Goal: Task Accomplishment & Management: Use online tool/utility

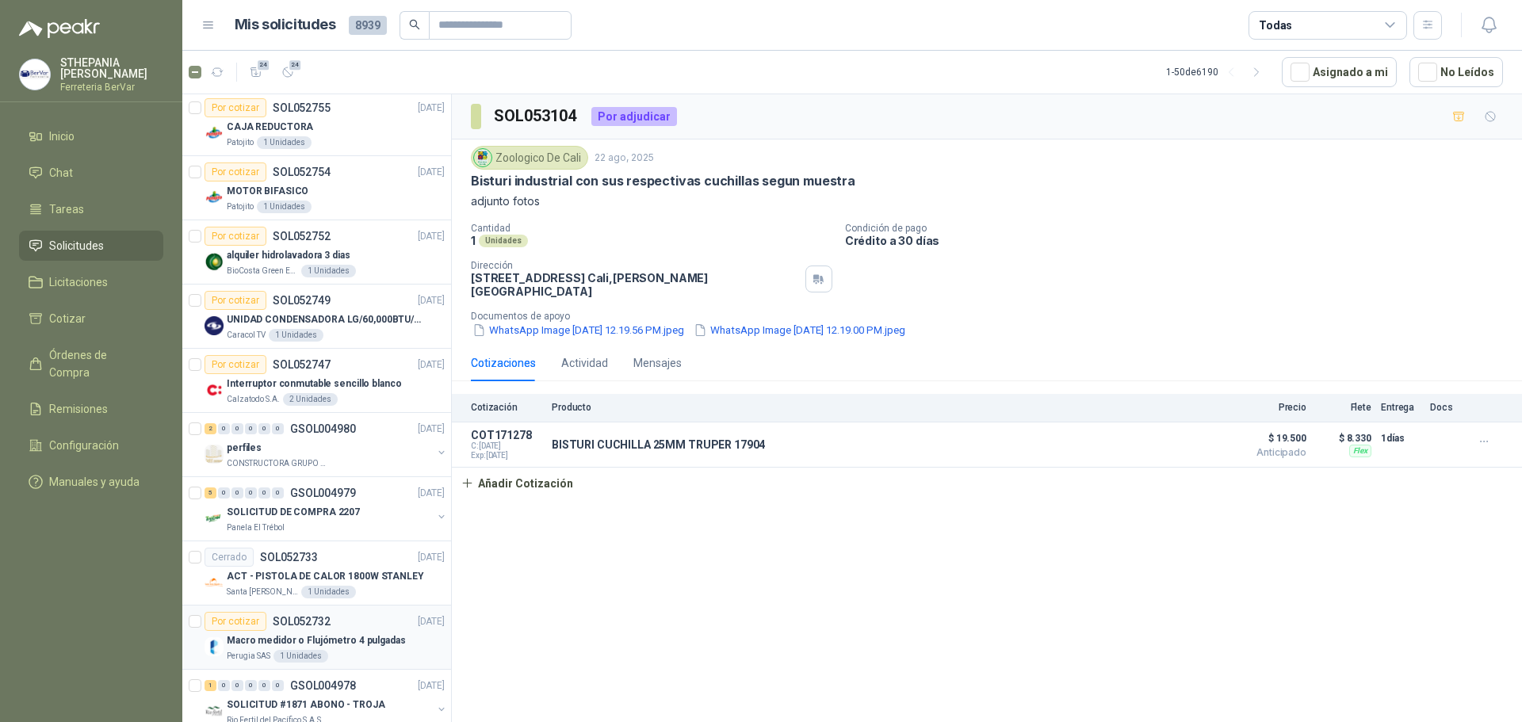
scroll to position [2611, 0]
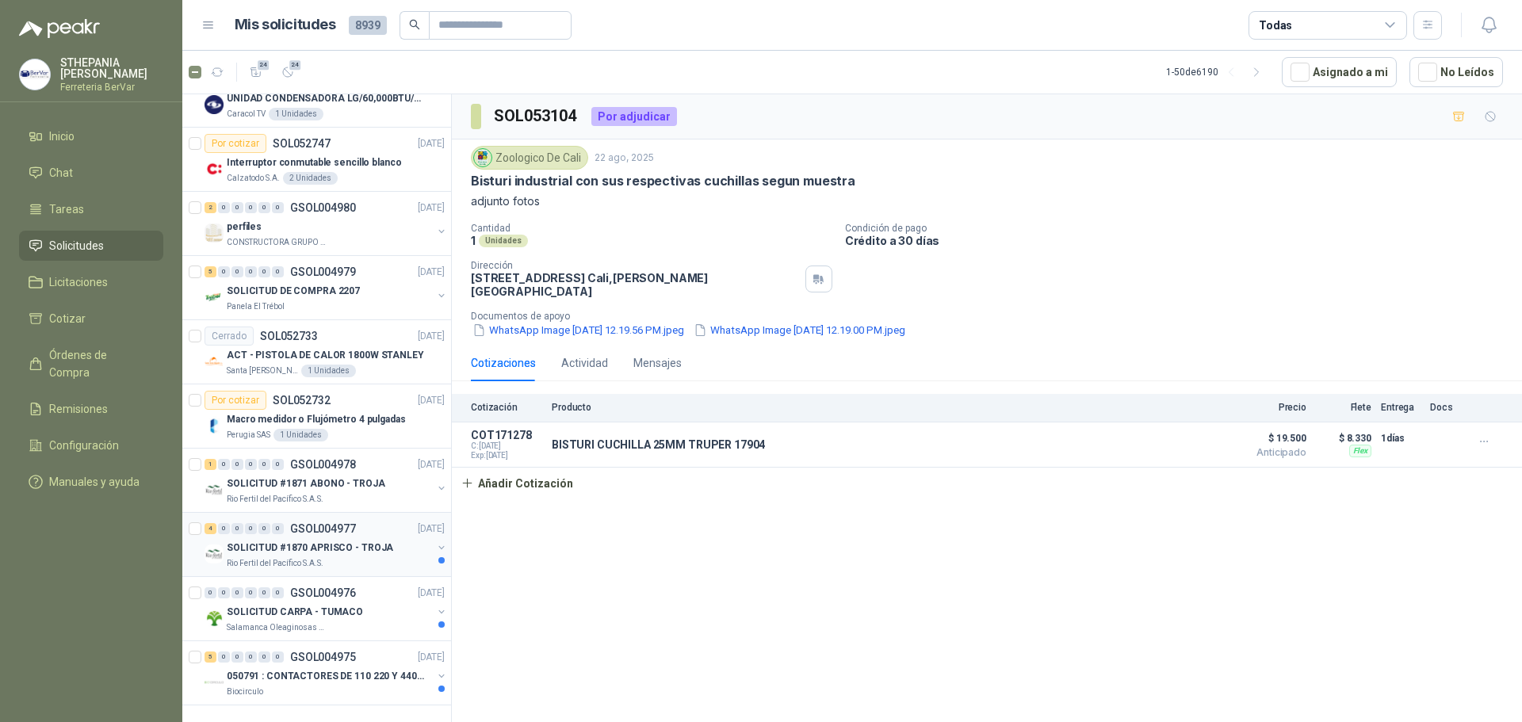
click at [339, 541] on p "SOLICITUD #1870 APRISCO - TROJA" at bounding box center [310, 548] width 166 height 15
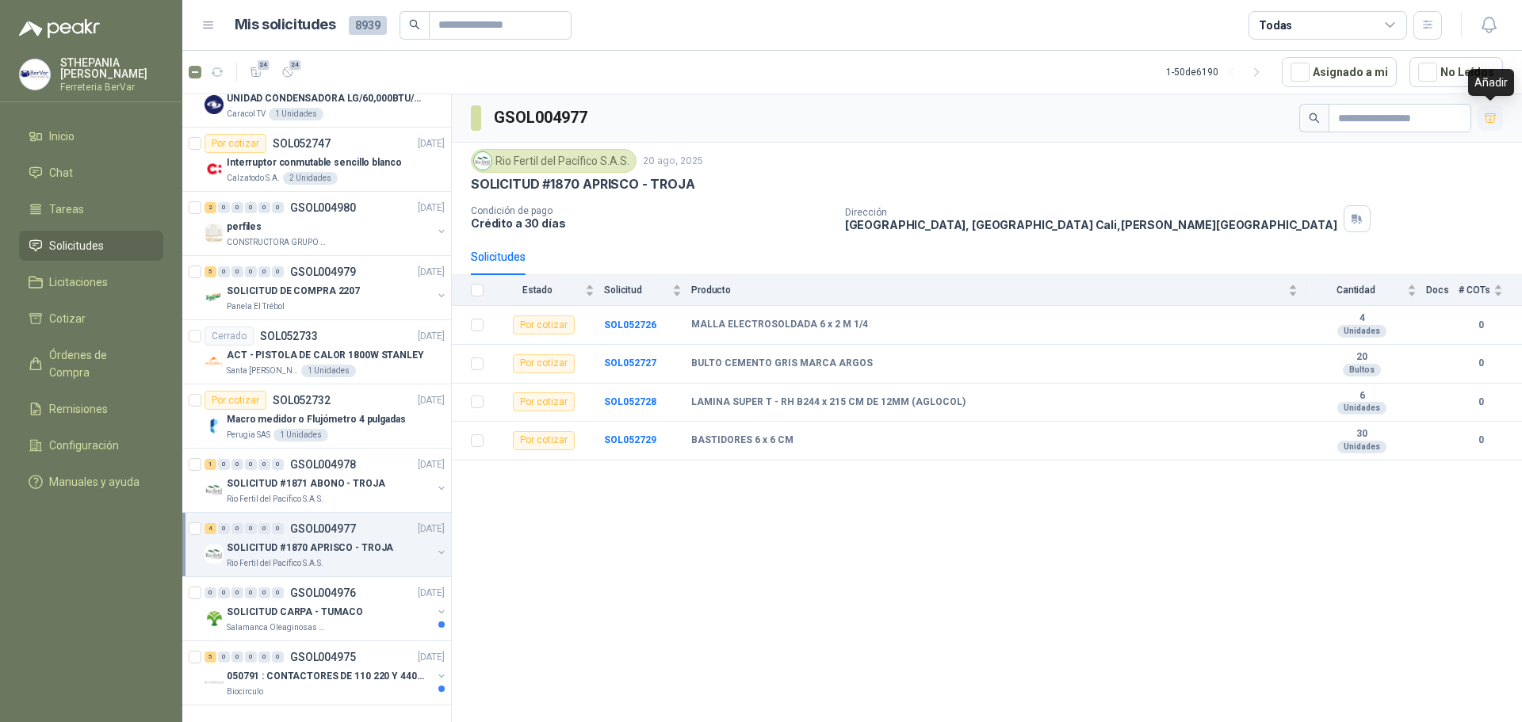
click at [1490, 118] on icon "button" at bounding box center [1489, 117] width 11 height 9
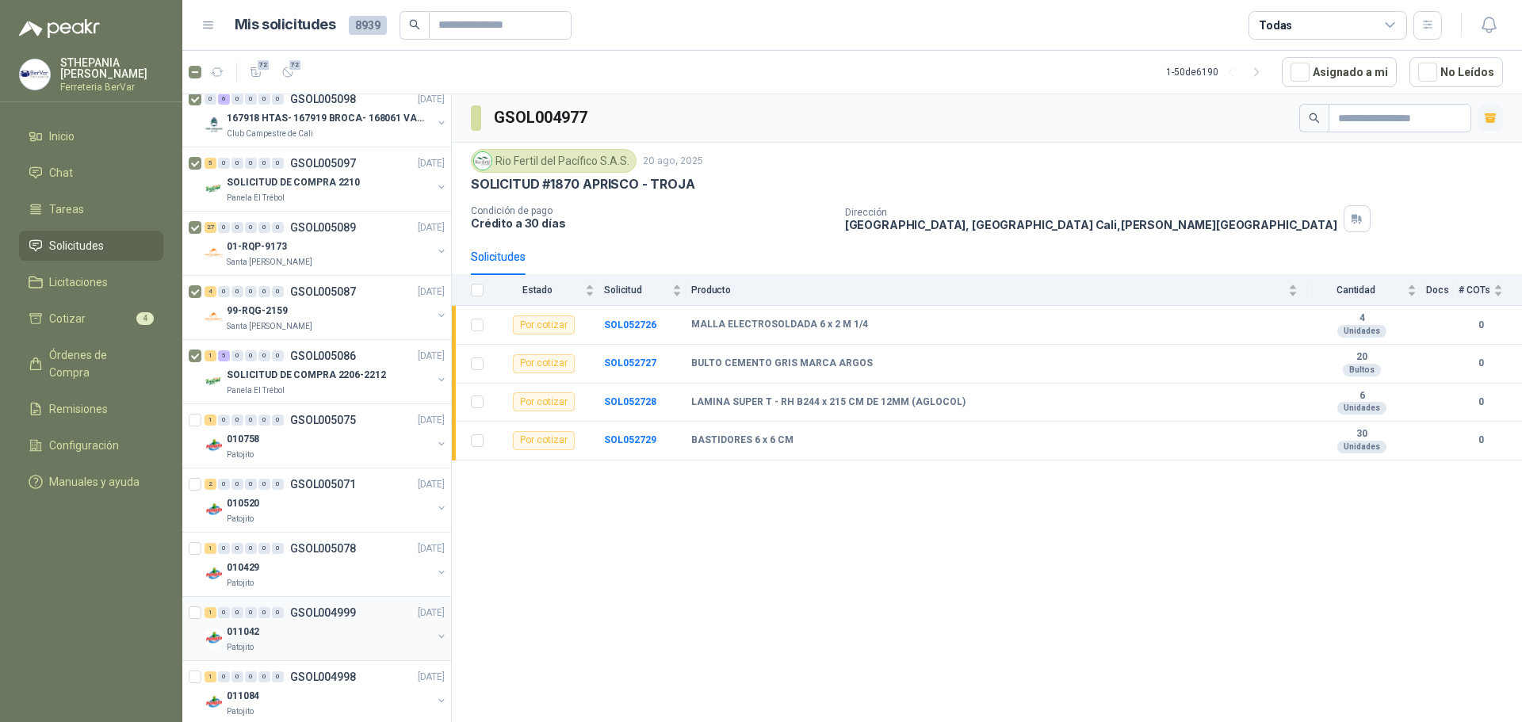
scroll to position [476, 0]
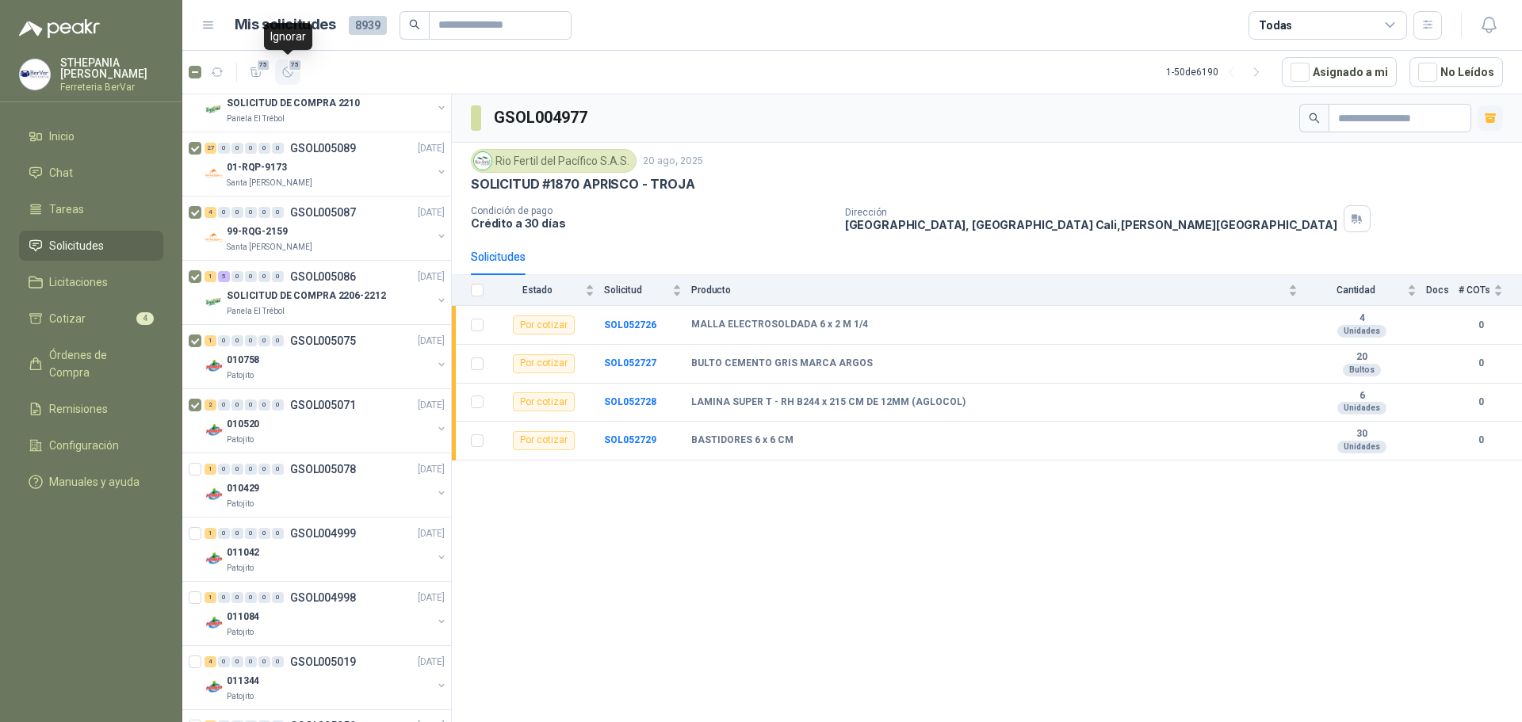
click at [291, 67] on span "75" at bounding box center [295, 65] width 15 height 13
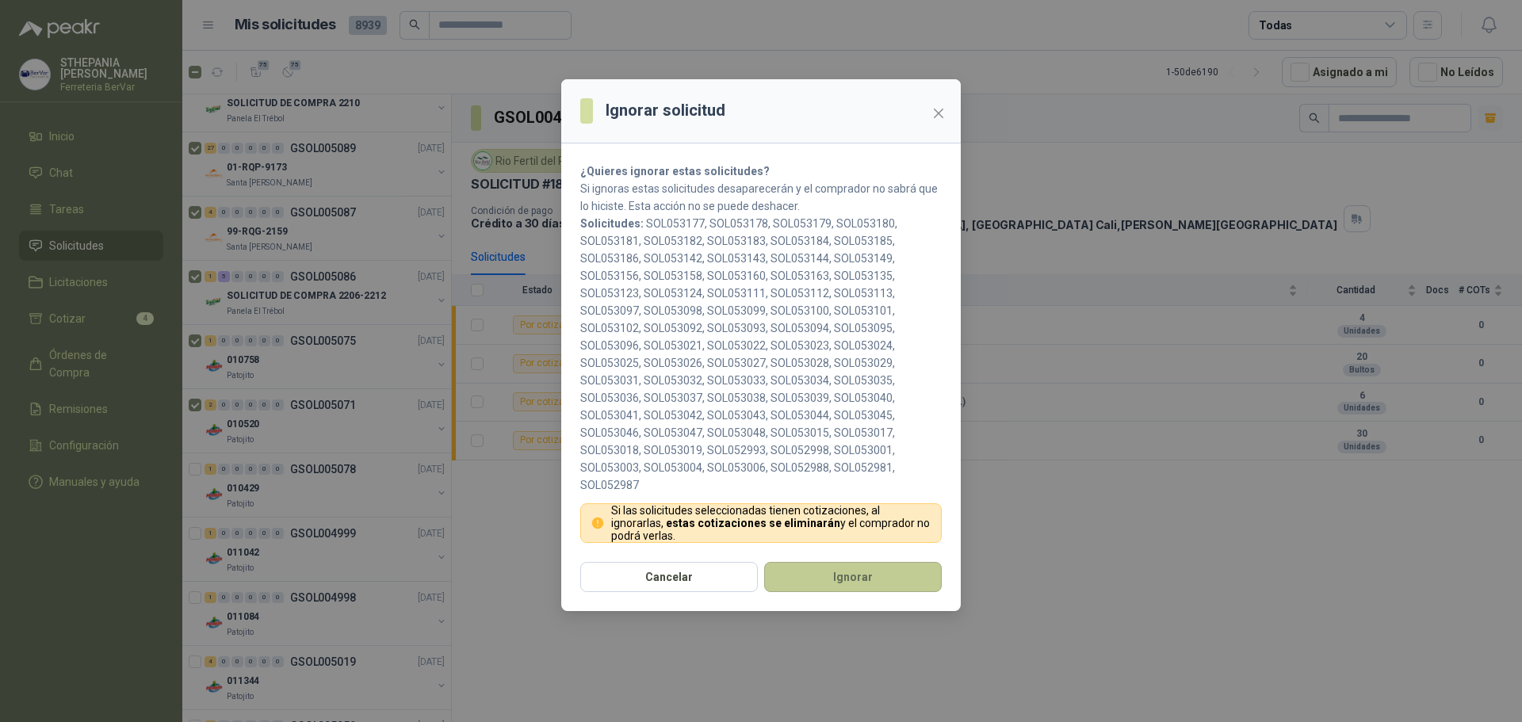
click at [822, 578] on button "Ignorar" at bounding box center [853, 577] width 178 height 30
click at [861, 577] on button "Ignorar" at bounding box center [853, 577] width 178 height 30
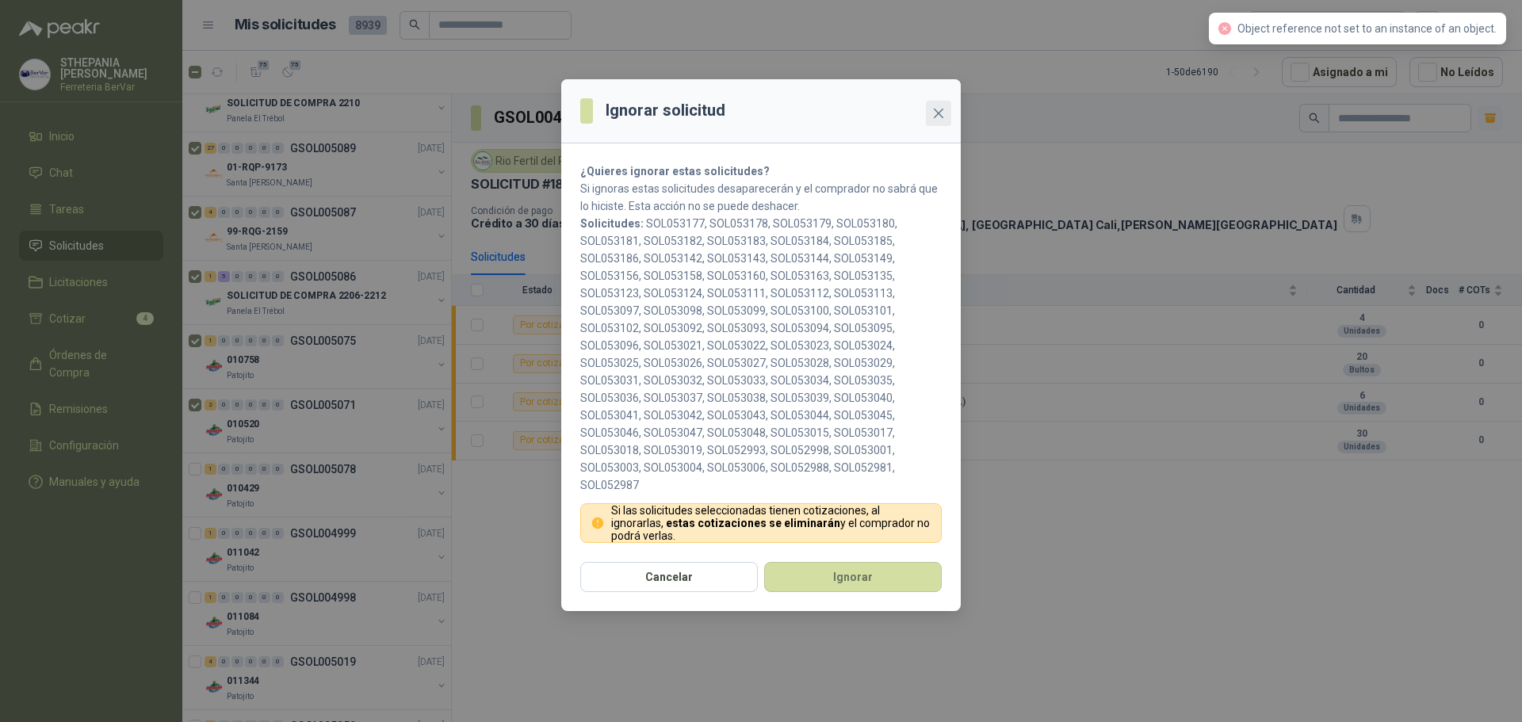
click at [941, 113] on icon "close" at bounding box center [938, 113] width 13 height 13
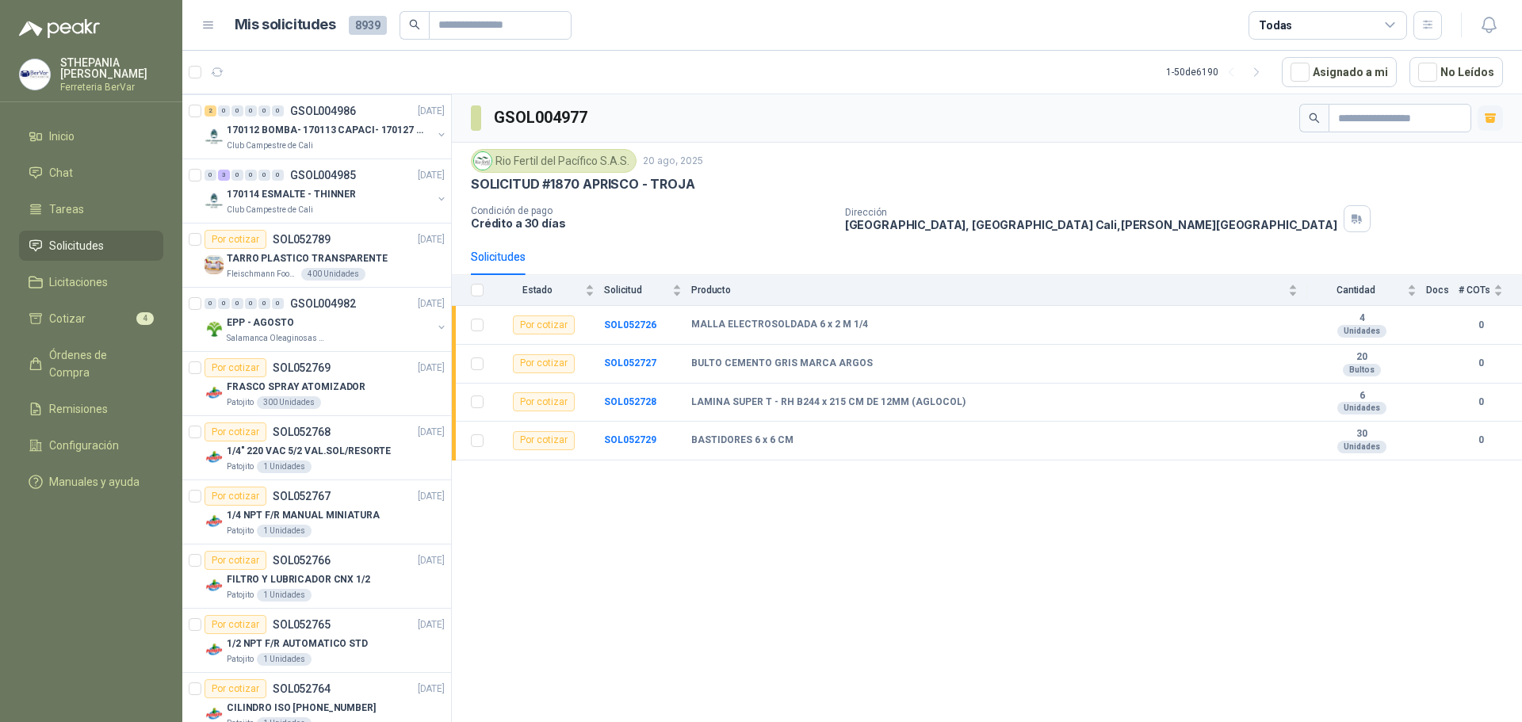
scroll to position [1268, 0]
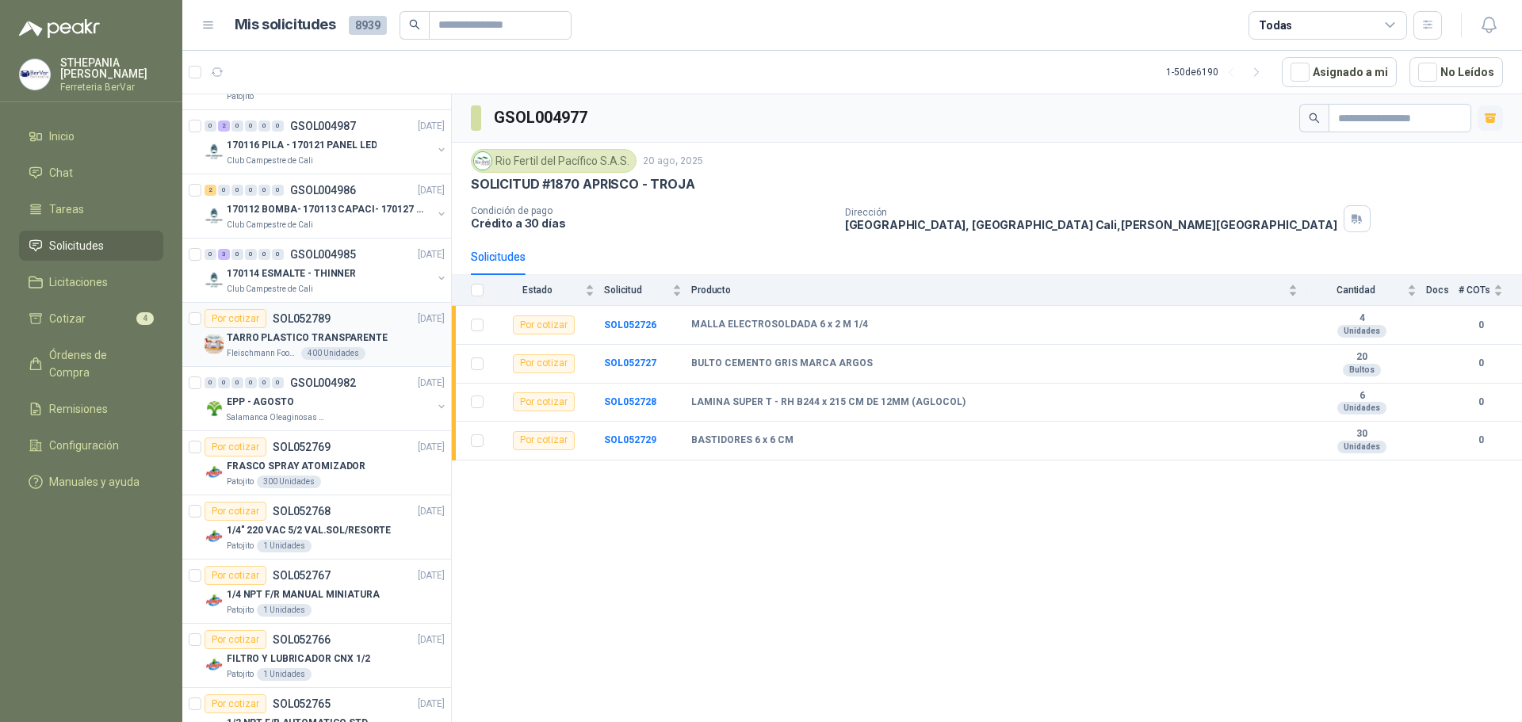
click at [254, 321] on div "Por cotizar" at bounding box center [235, 318] width 62 height 19
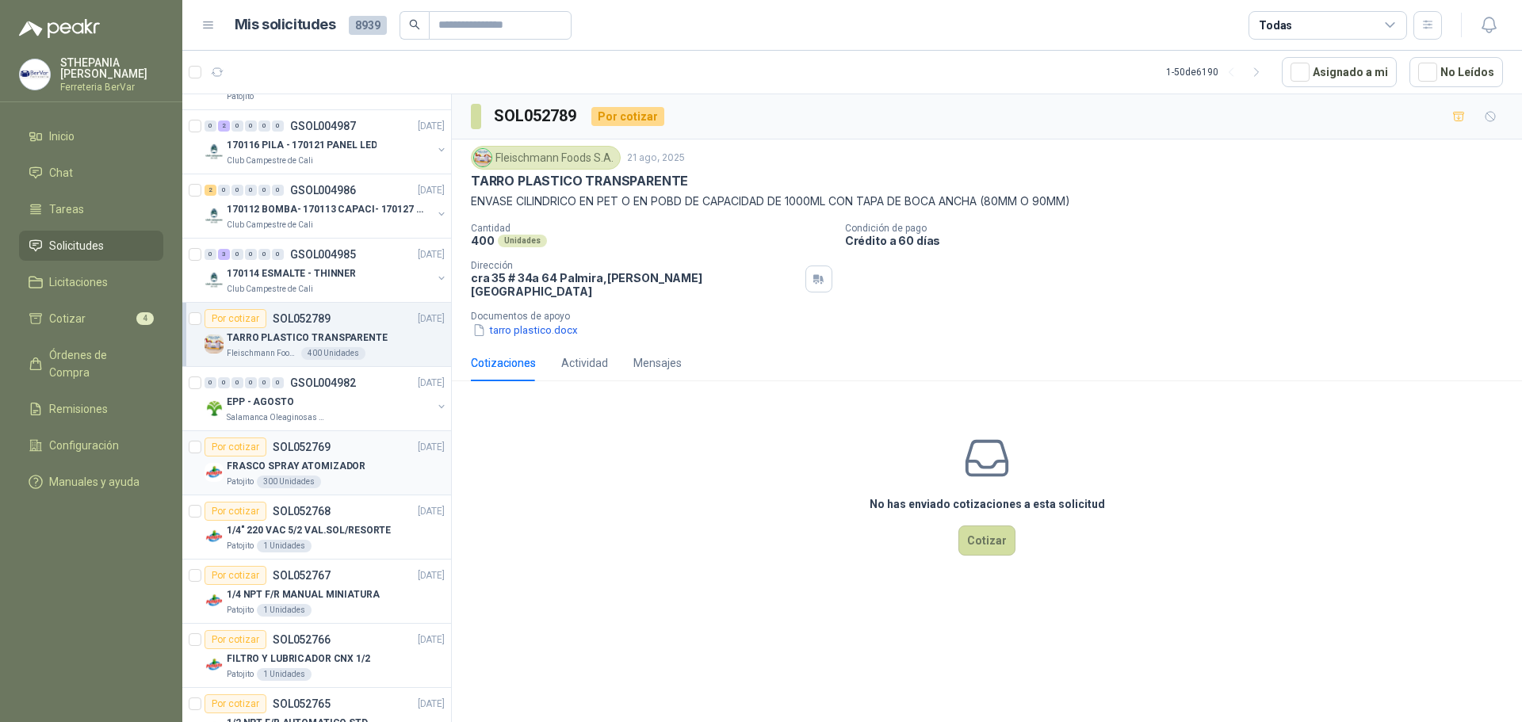
click at [294, 449] on p "SOL052769" at bounding box center [302, 446] width 58 height 11
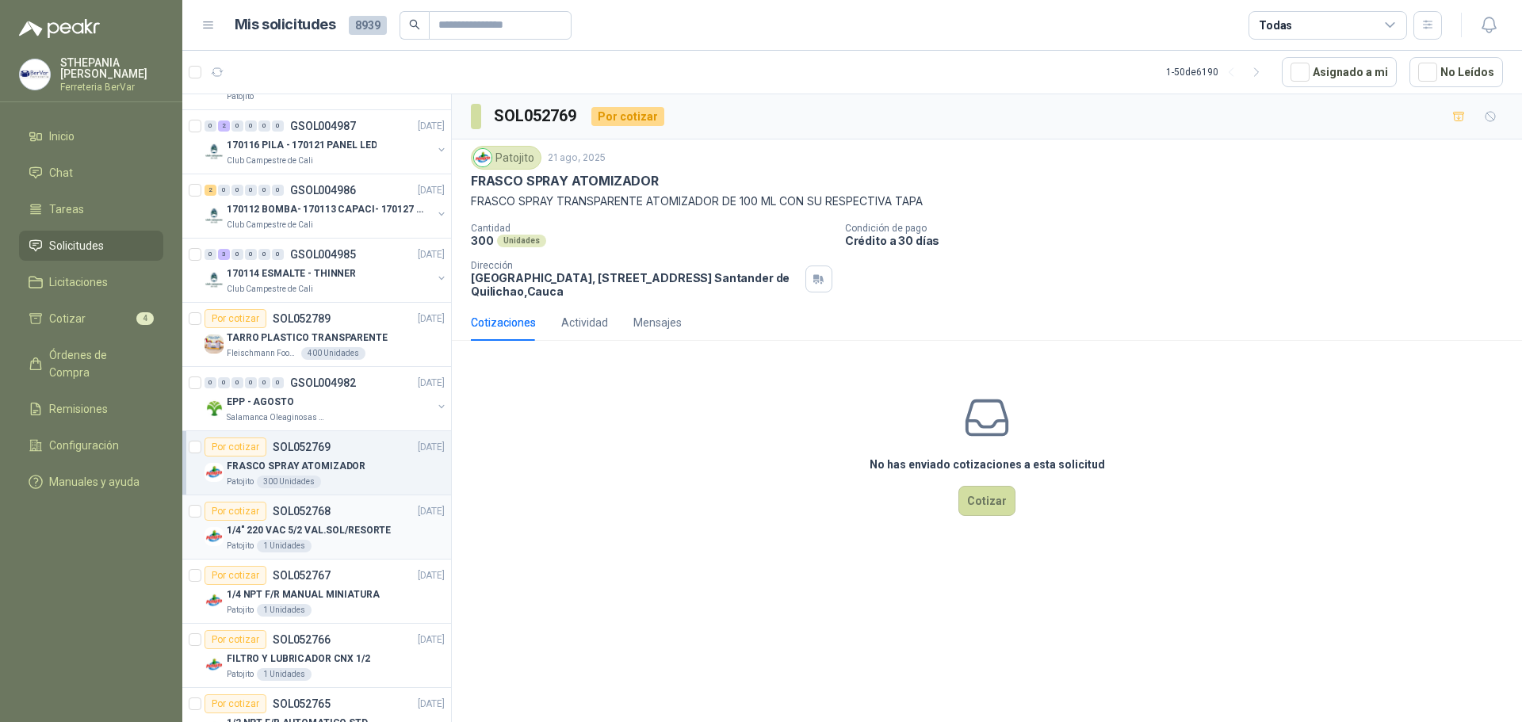
click at [297, 521] on div "Por cotizar SOL052768 [DATE] 1/4" 220 VAC 5/2 VAL.SOL/RESORTE Patojito 1 Unidad…" at bounding box center [324, 527] width 240 height 51
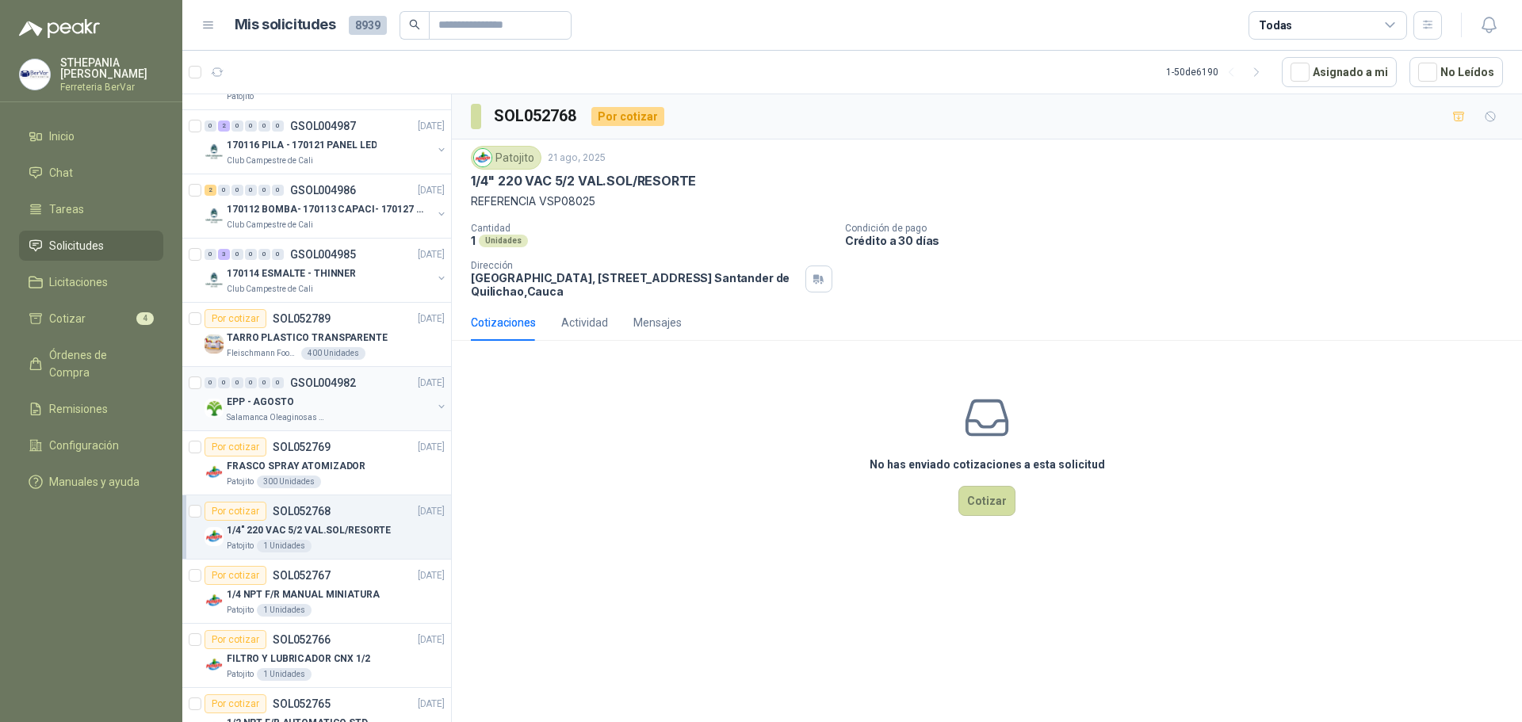
click at [435, 405] on button "button" at bounding box center [441, 406] width 13 height 13
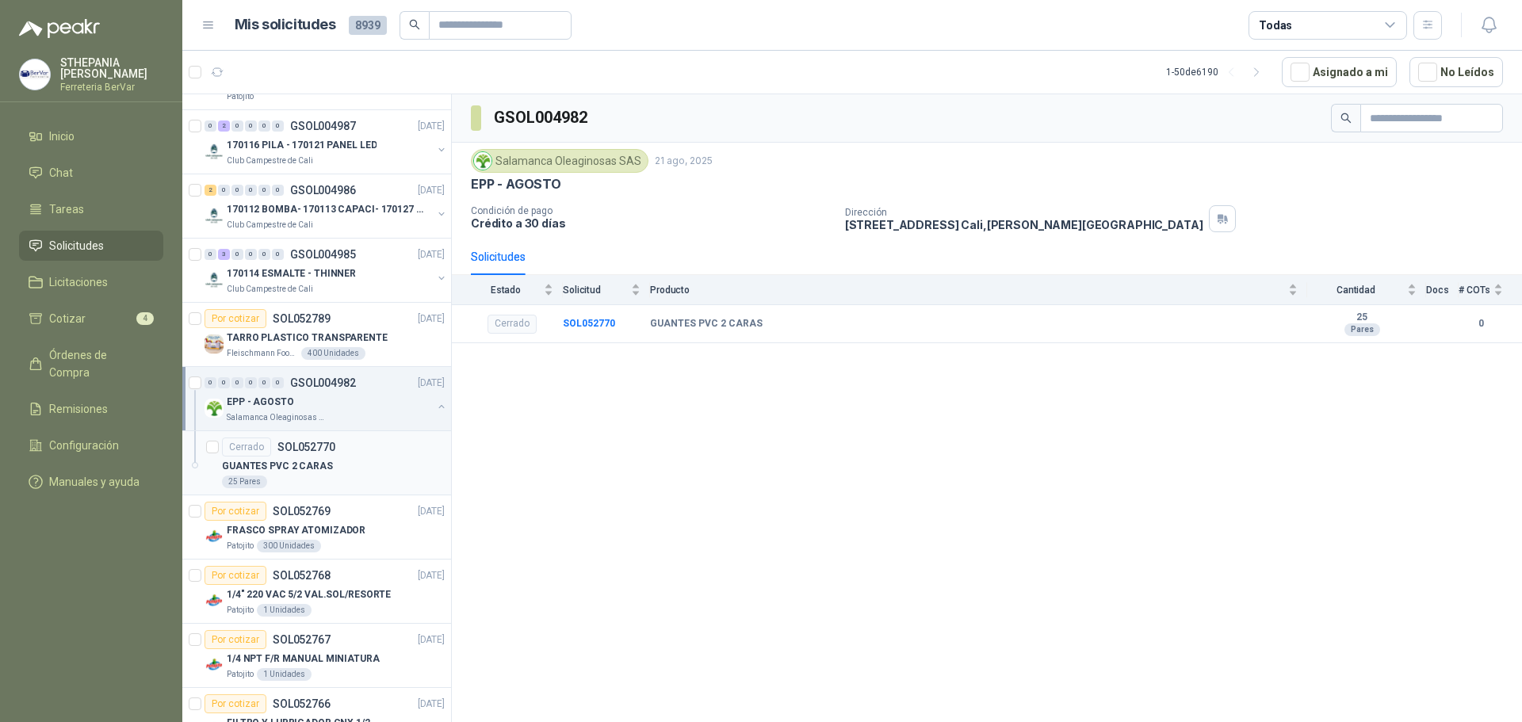
scroll to position [1347, 0]
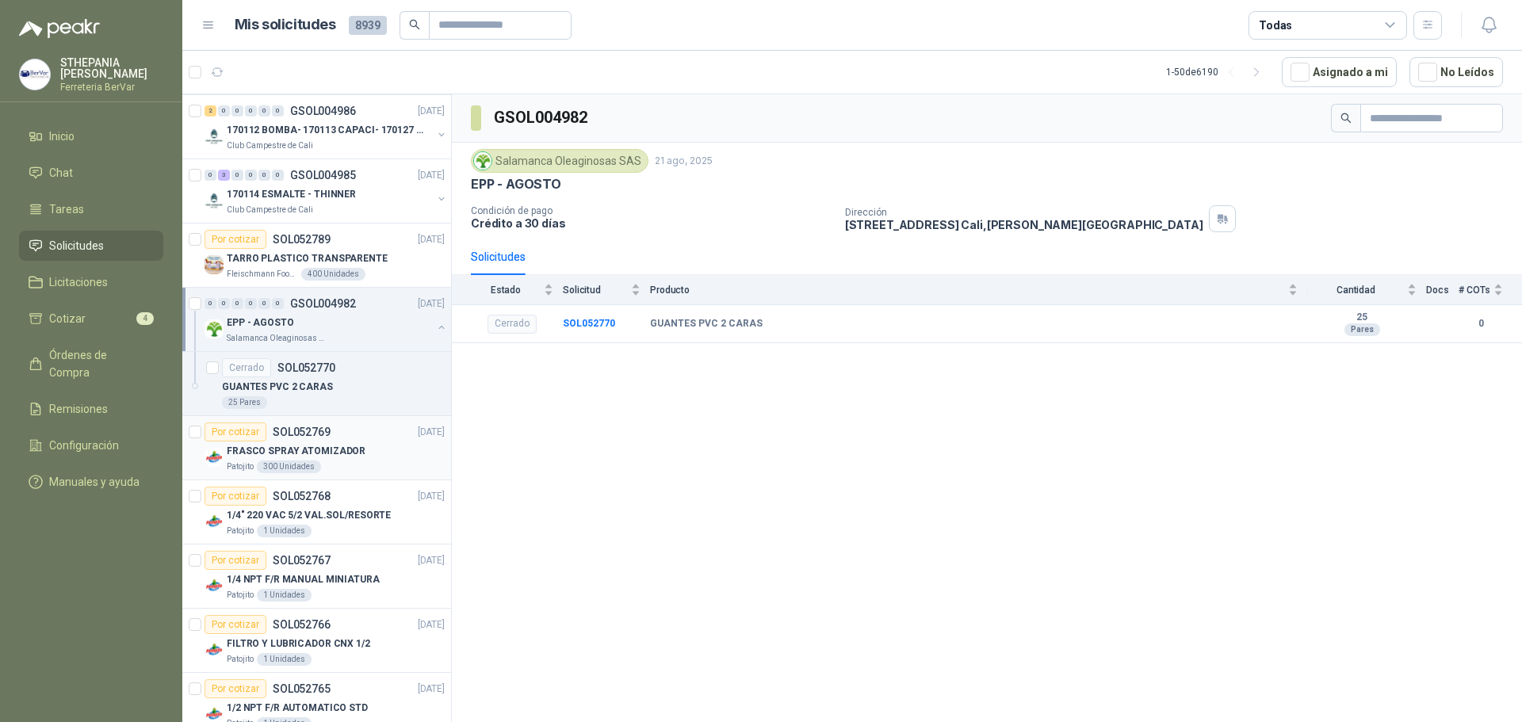
click at [335, 452] on p "FRASCO SPRAY ATOMIZADOR" at bounding box center [296, 451] width 139 height 15
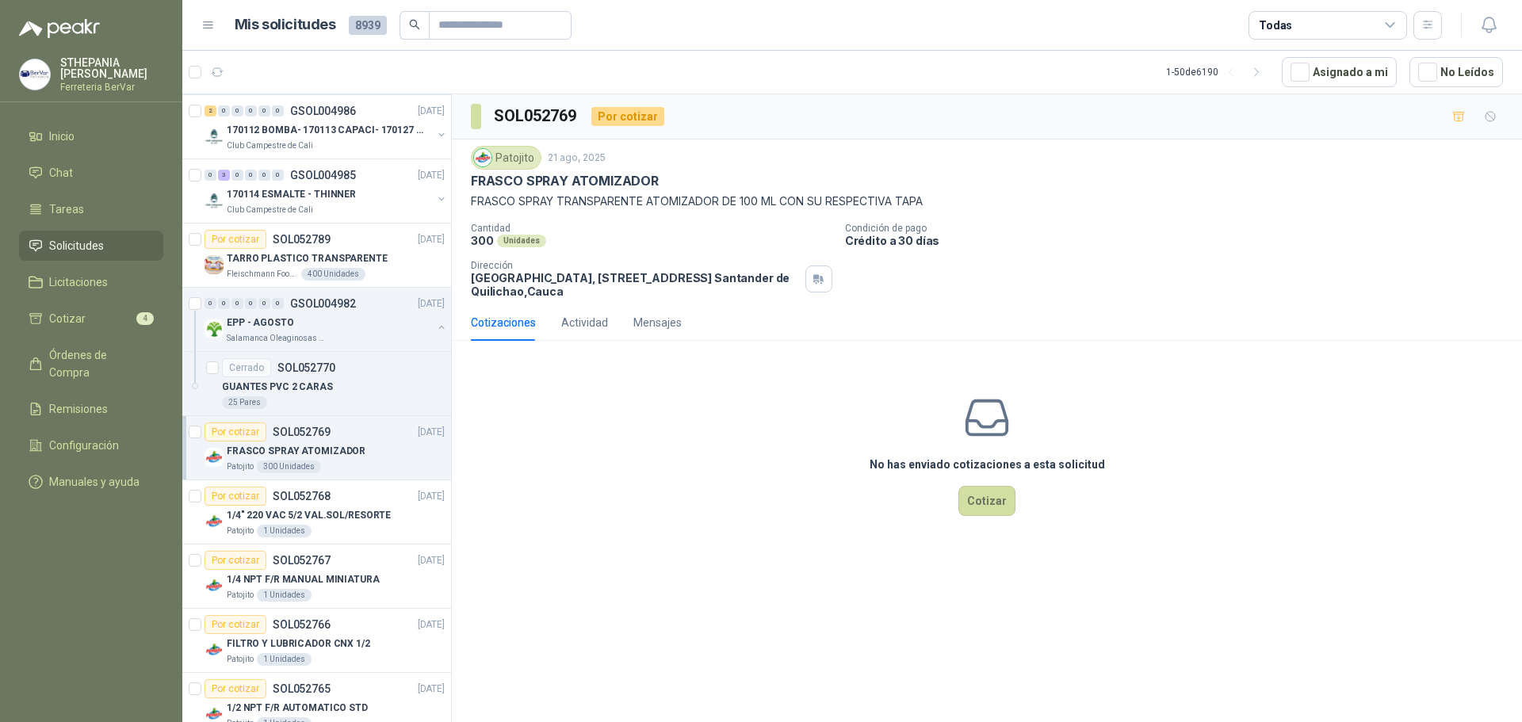
click at [354, 445] on p "FRASCO SPRAY ATOMIZADOR" at bounding box center [296, 451] width 139 height 15
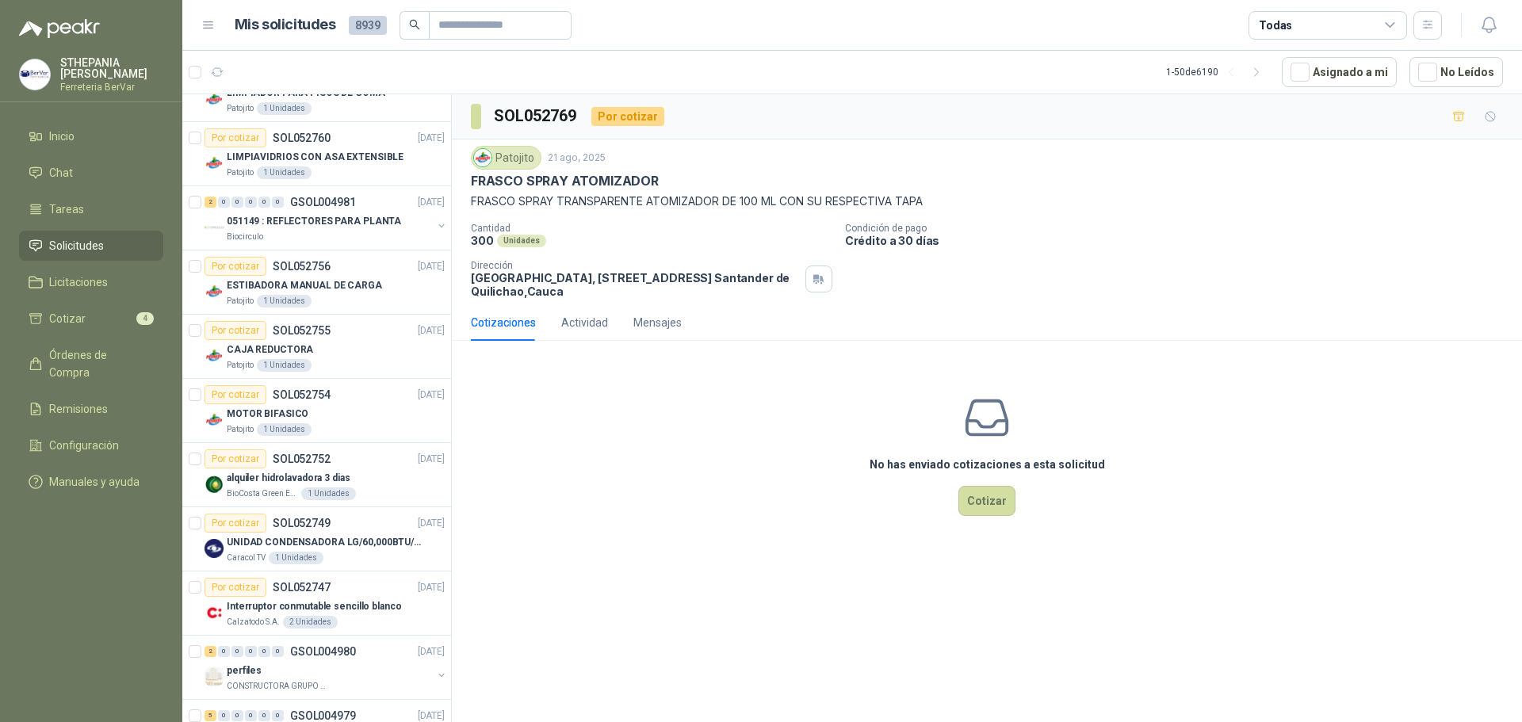
scroll to position [2457, 0]
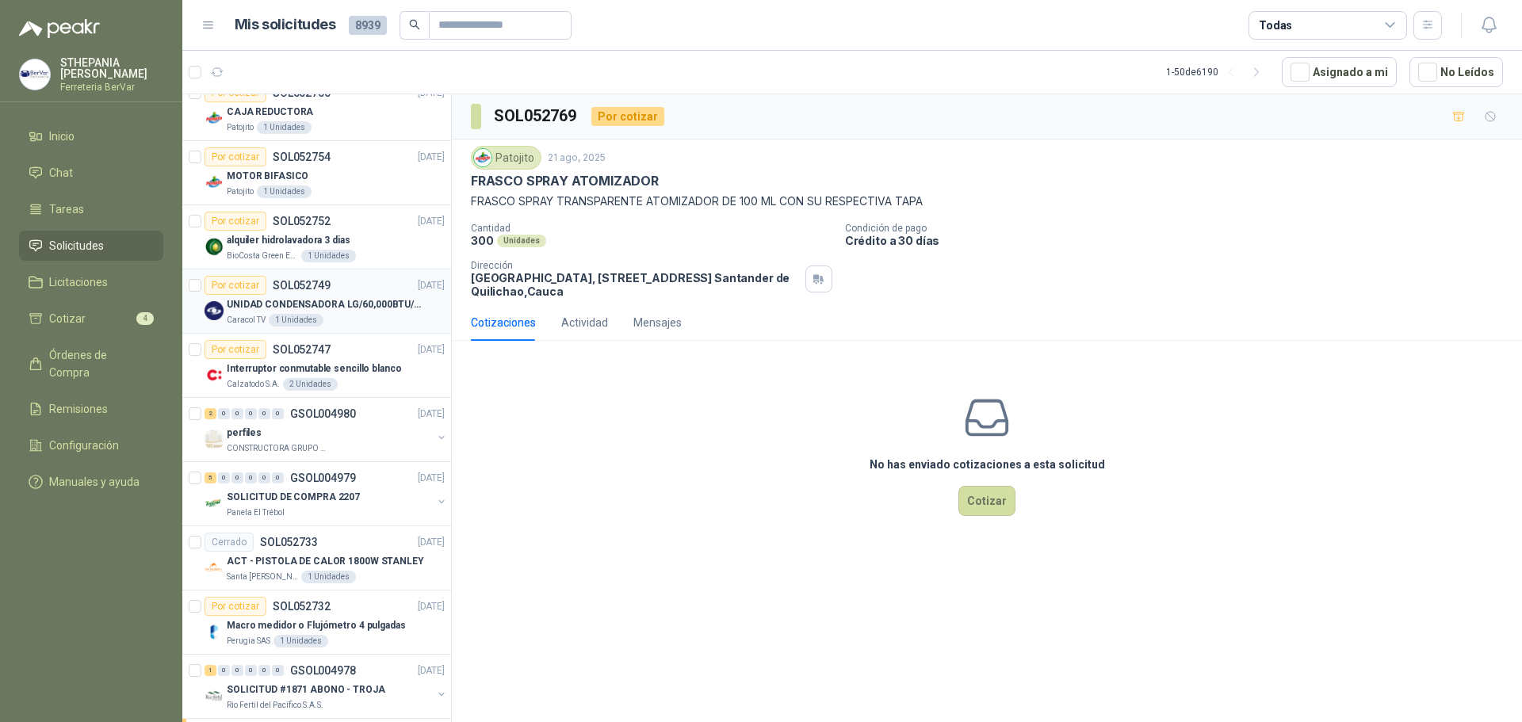
click at [330, 295] on div "UNIDAD CONDENSADORA LG/60,000BTU/220V/R410A: I" at bounding box center [336, 304] width 218 height 19
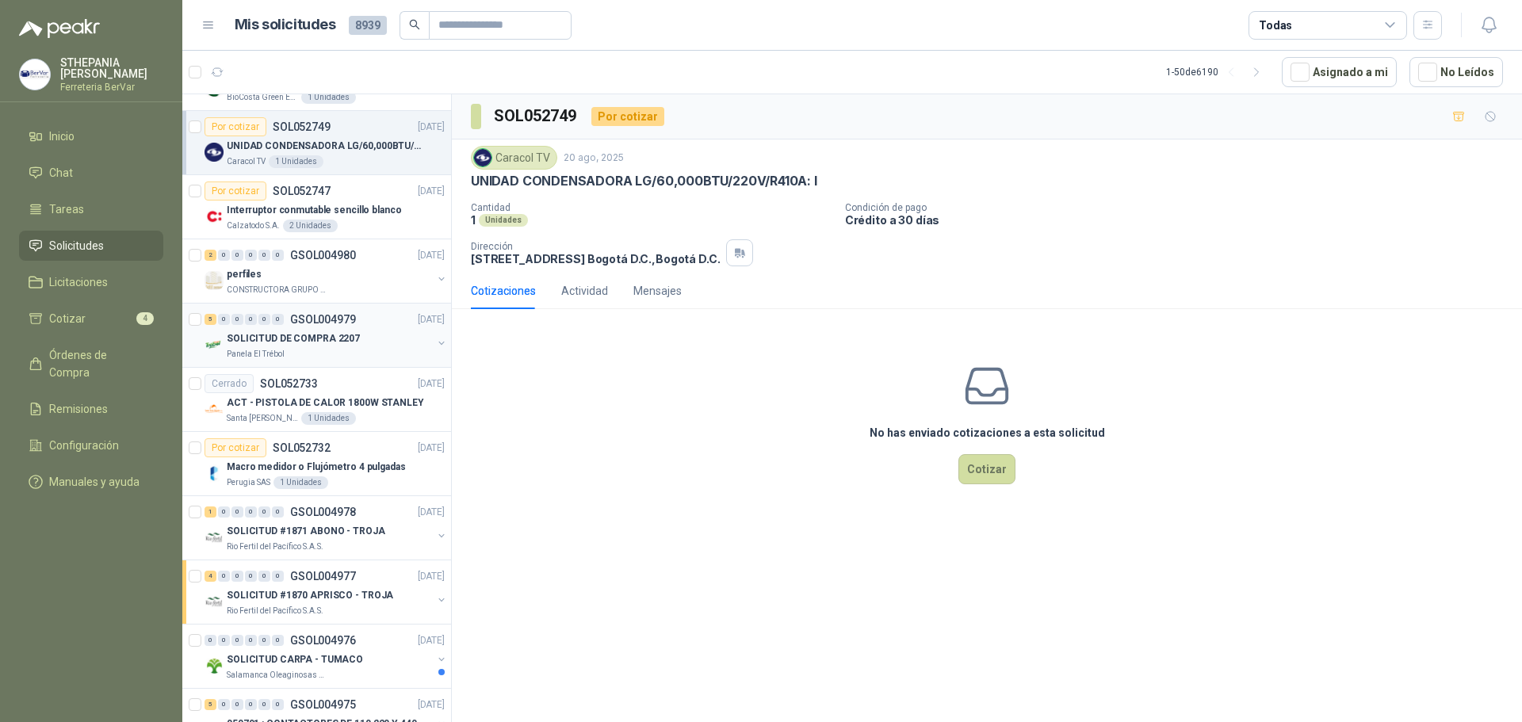
scroll to position [2676, 0]
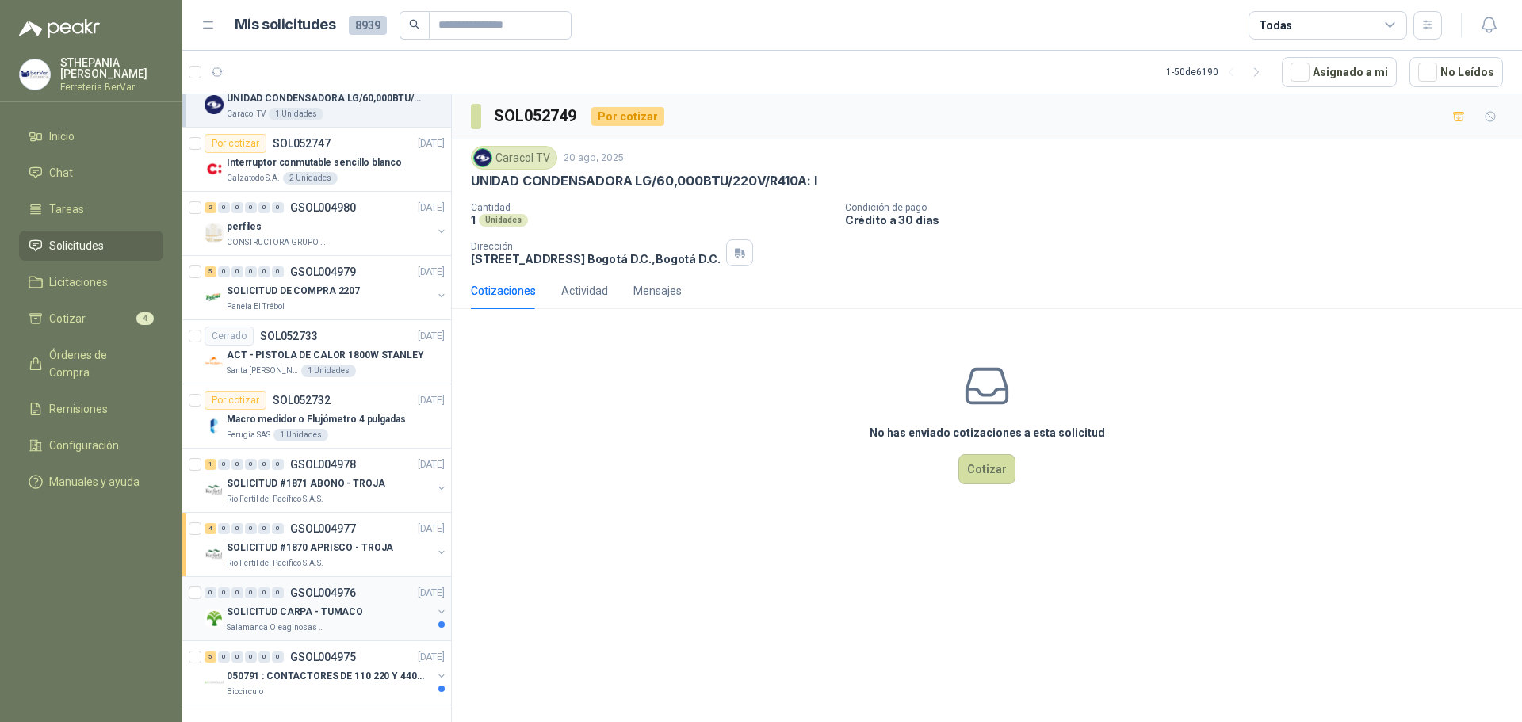
click at [315, 605] on p "SOLICITUD CARPA - TUMACO" at bounding box center [295, 612] width 136 height 15
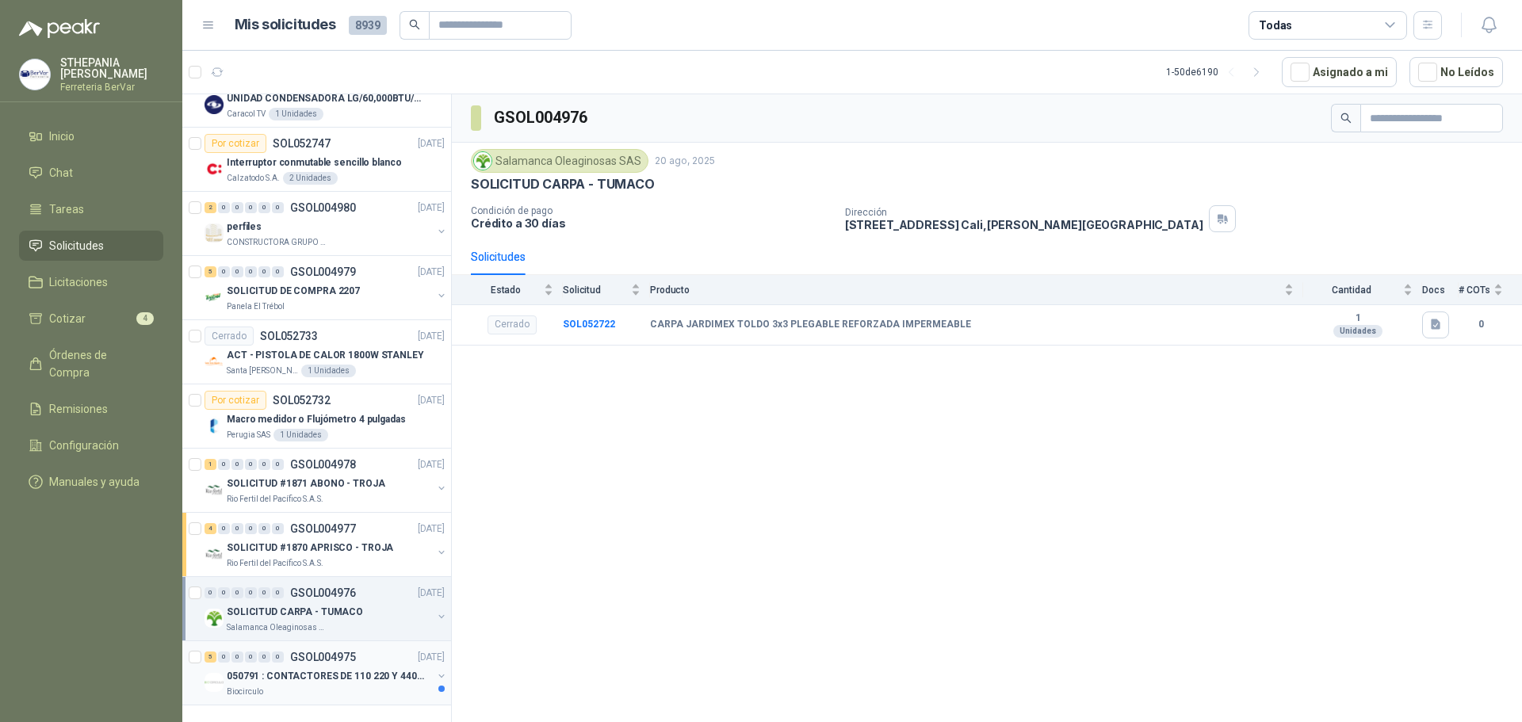
click at [342, 653] on div "5 0 0 0 0 0 GSOL004975 [DATE]" at bounding box center [325, 657] width 243 height 19
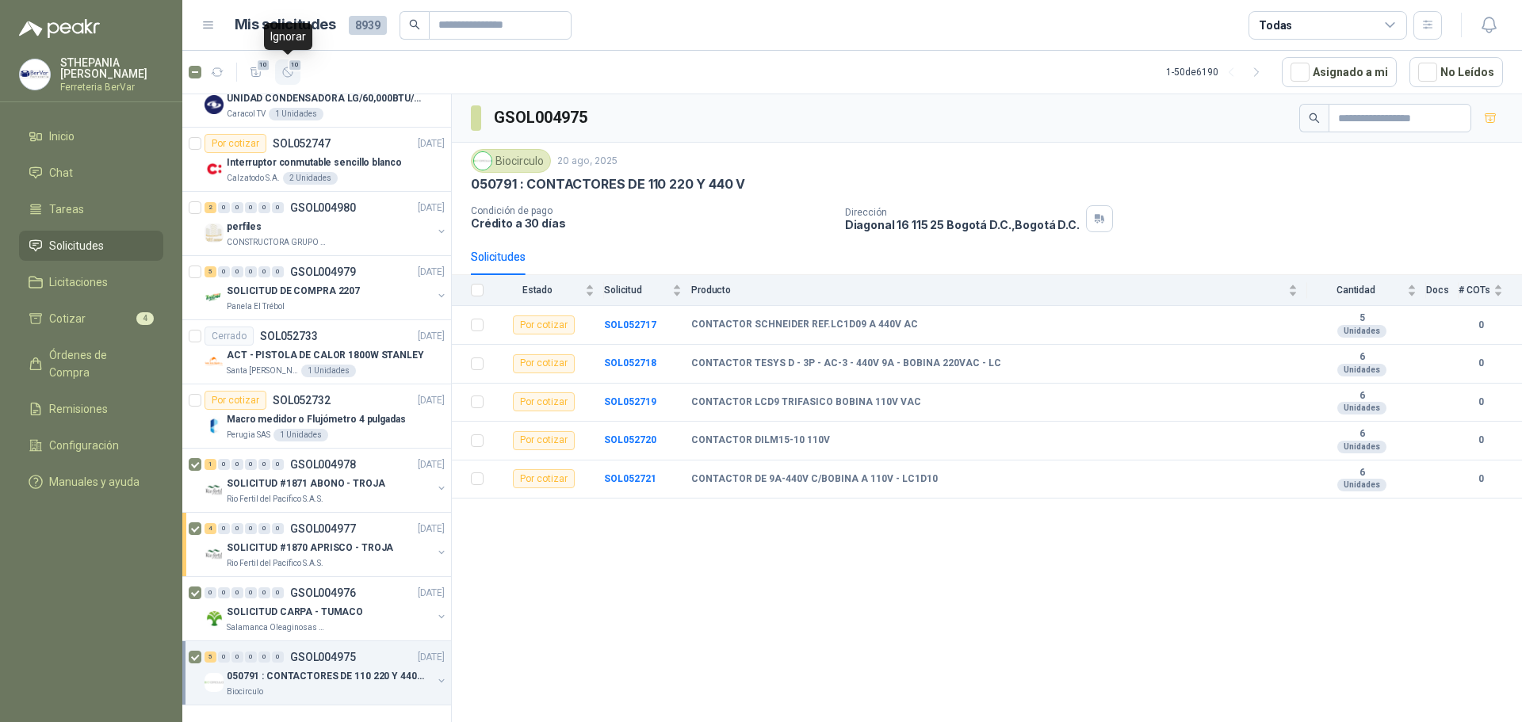
click at [289, 66] on span "10" at bounding box center [295, 65] width 15 height 13
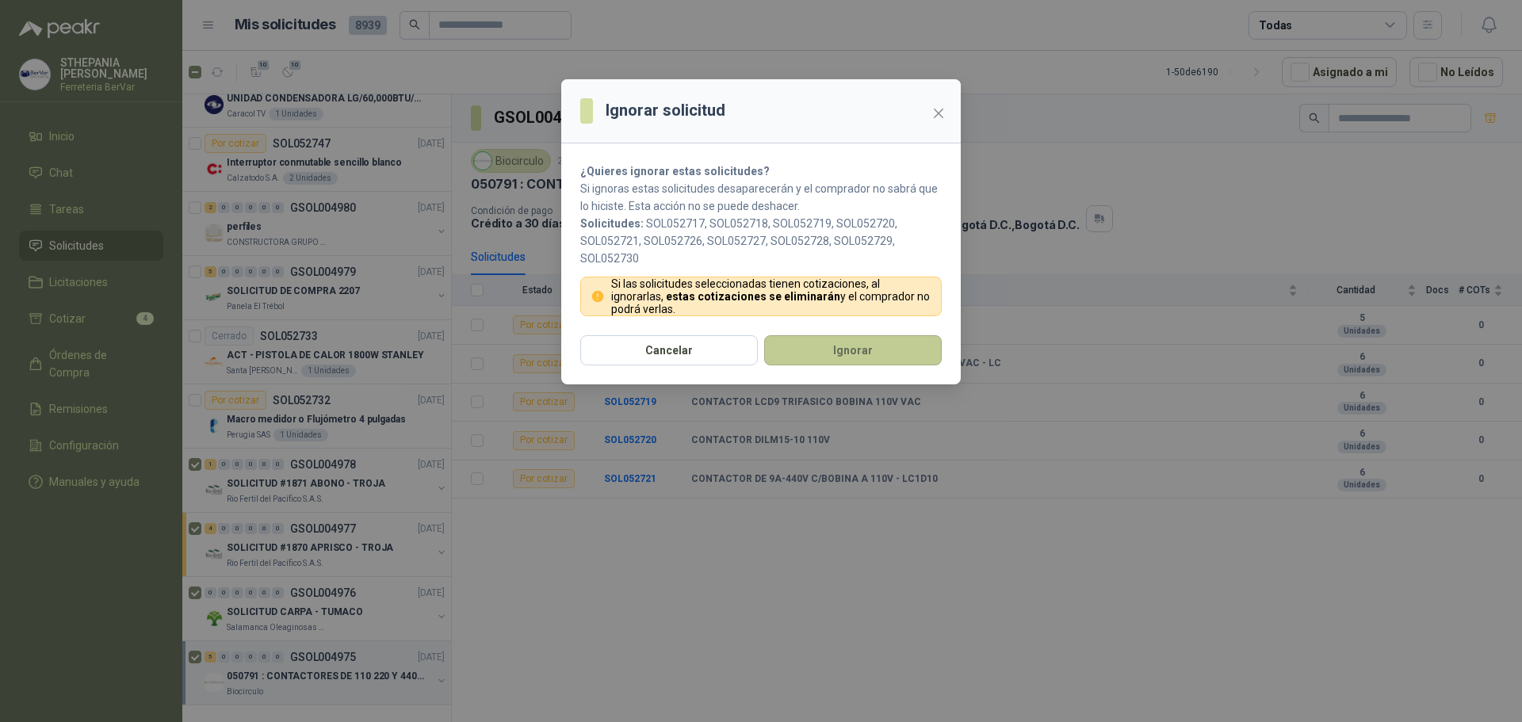
click at [820, 340] on button "Ignorar" at bounding box center [853, 350] width 178 height 30
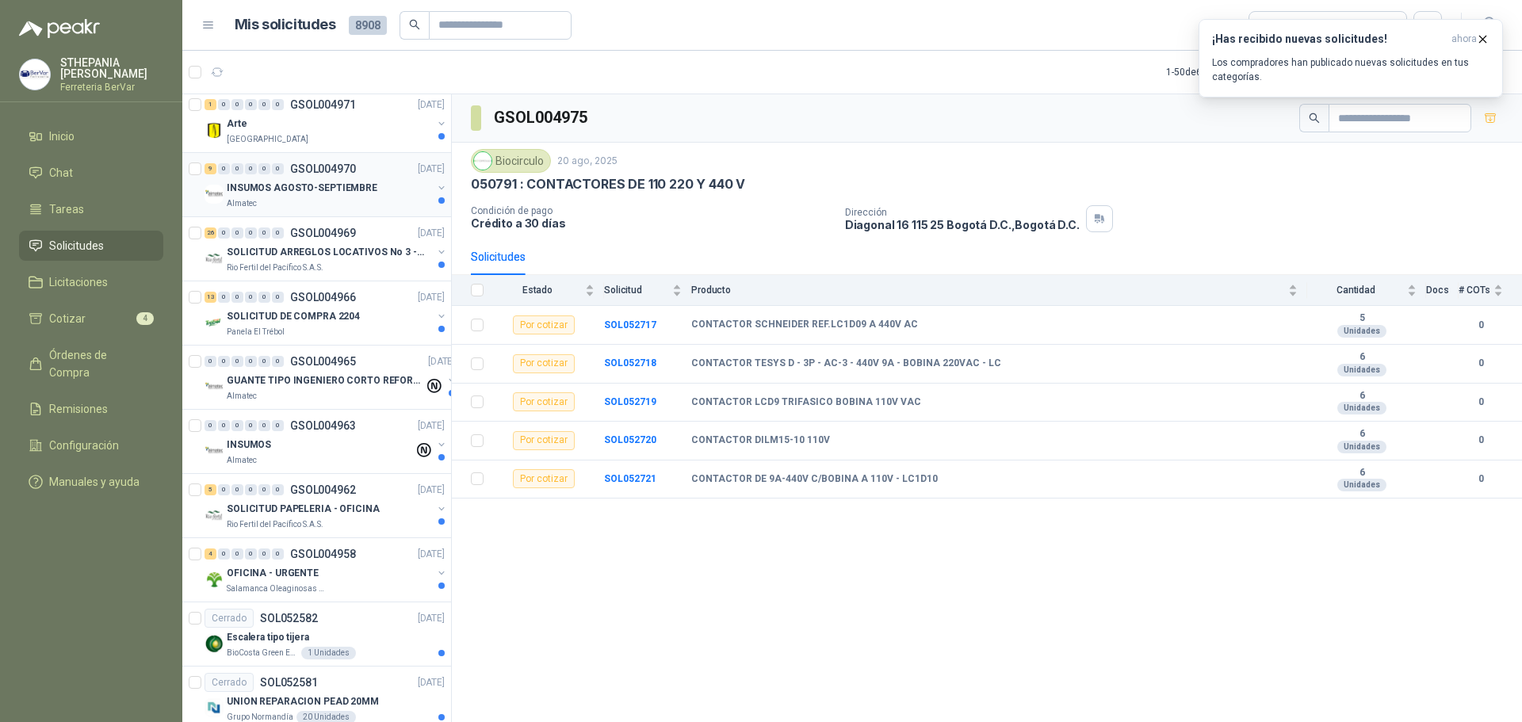
scroll to position [1837, 0]
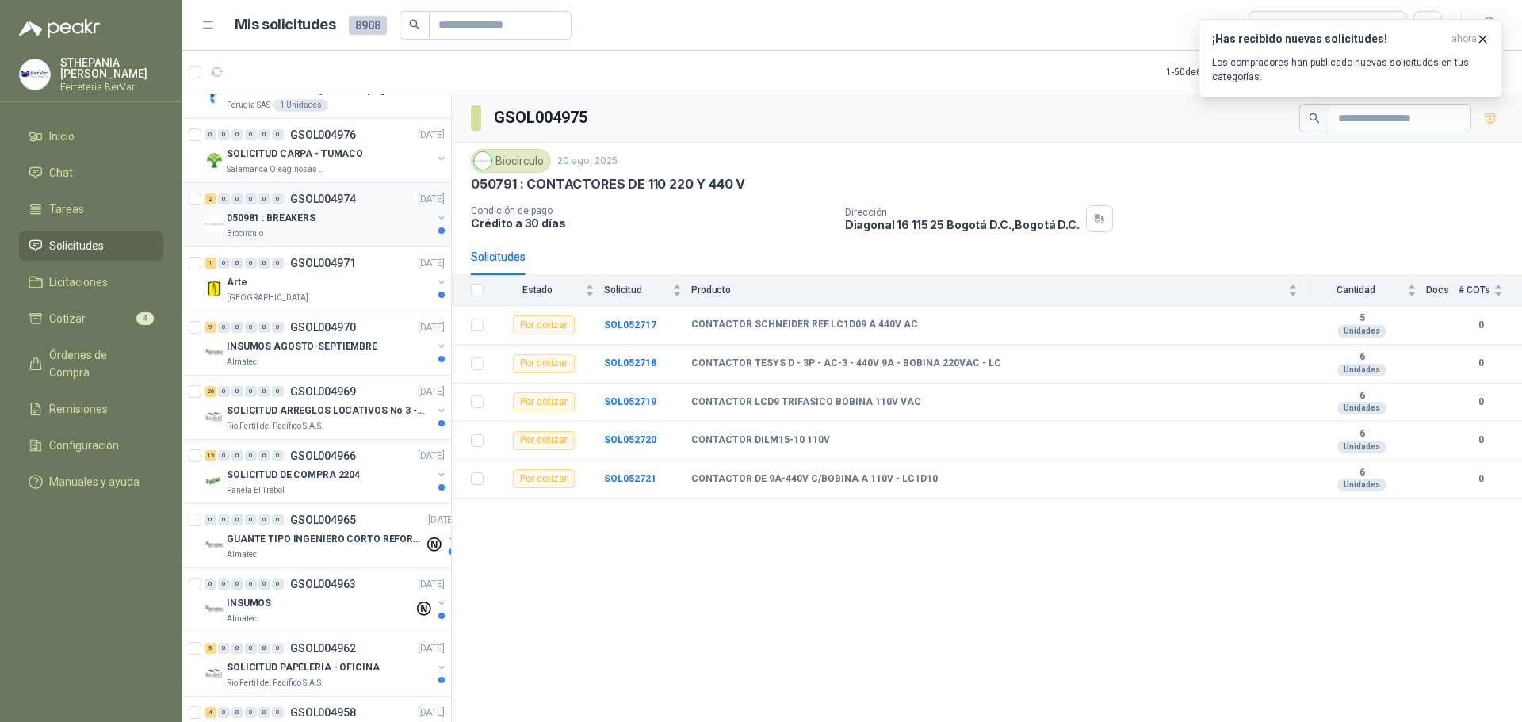
click at [316, 208] on div "050981 : BREAKERS" at bounding box center [329, 217] width 205 height 19
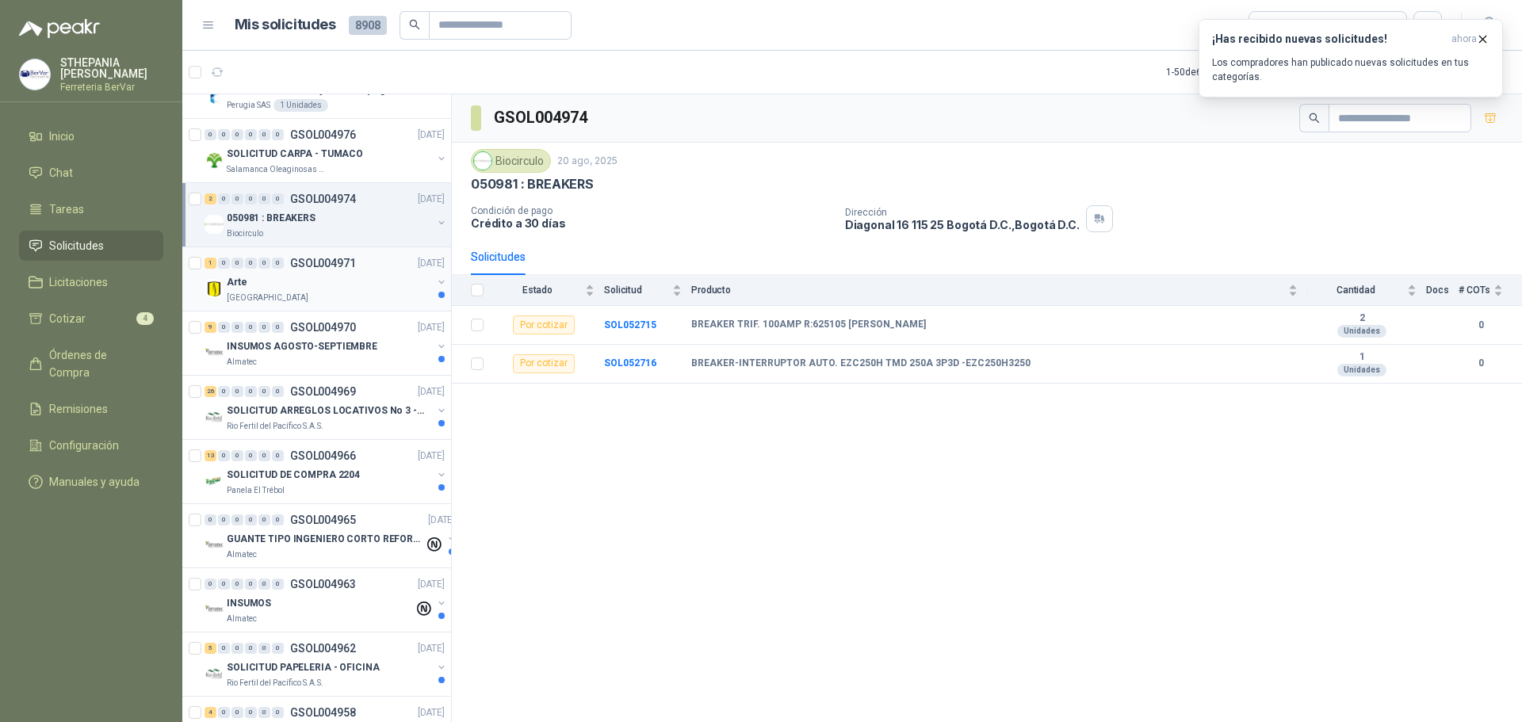
click at [323, 291] on div "Arte" at bounding box center [329, 282] width 205 height 19
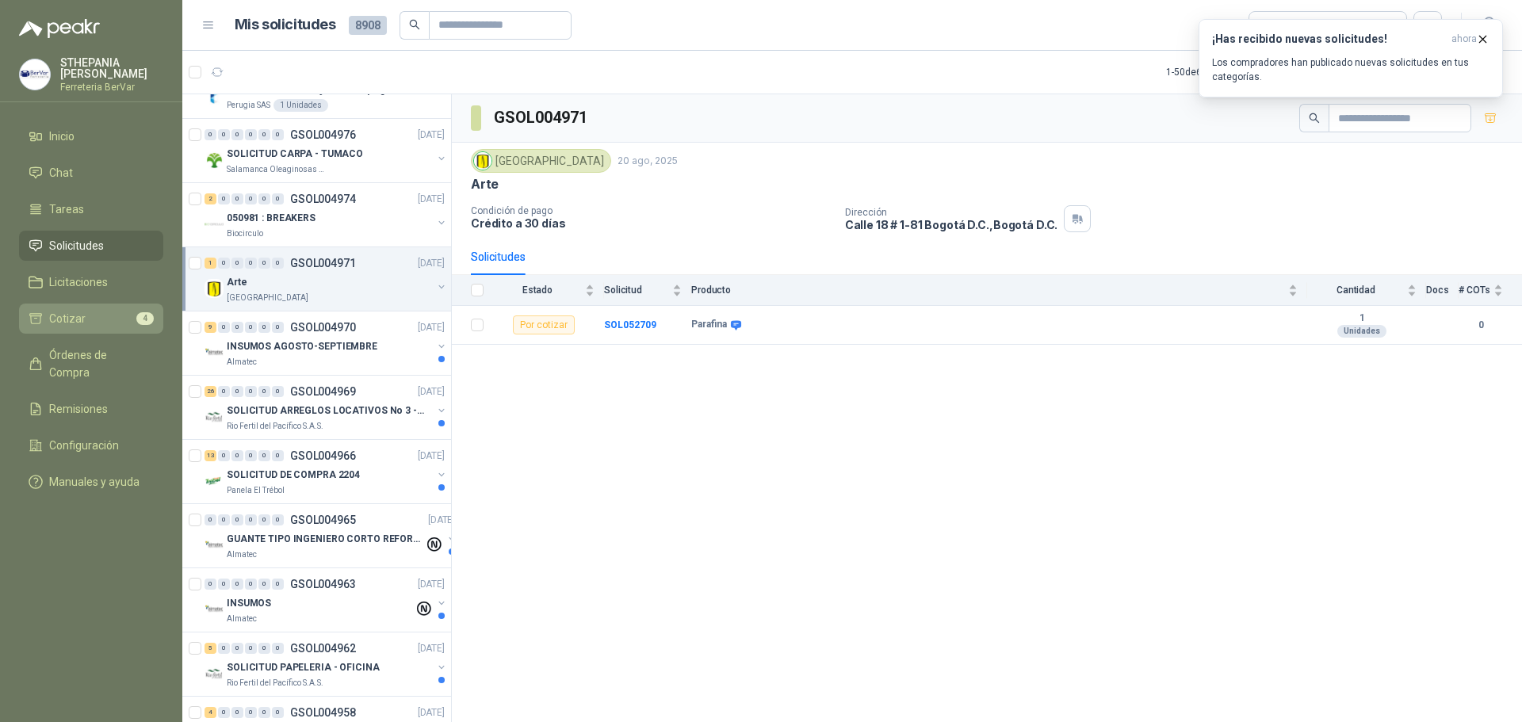
click at [70, 318] on span "Cotizar" at bounding box center [67, 318] width 36 height 17
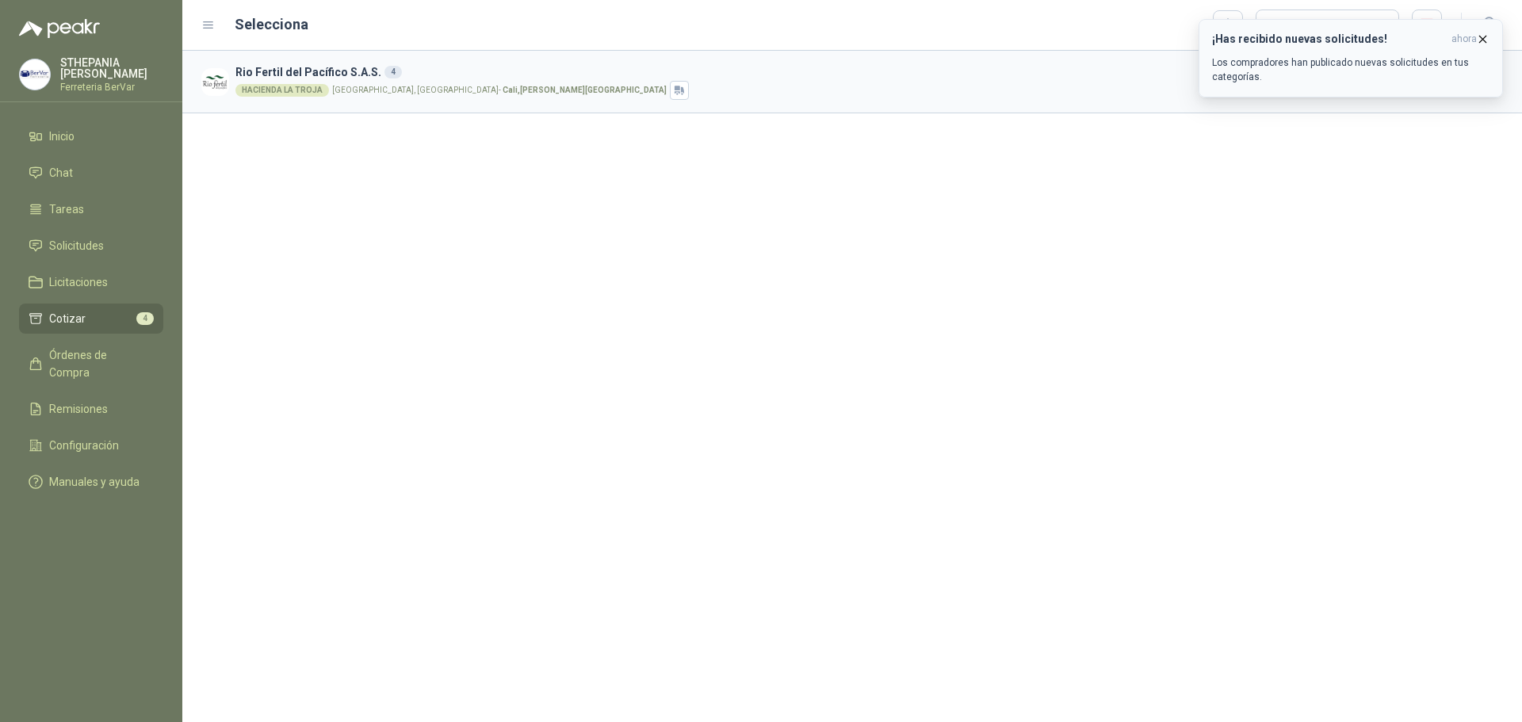
click at [1483, 39] on icon "button" at bounding box center [1483, 39] width 6 height 6
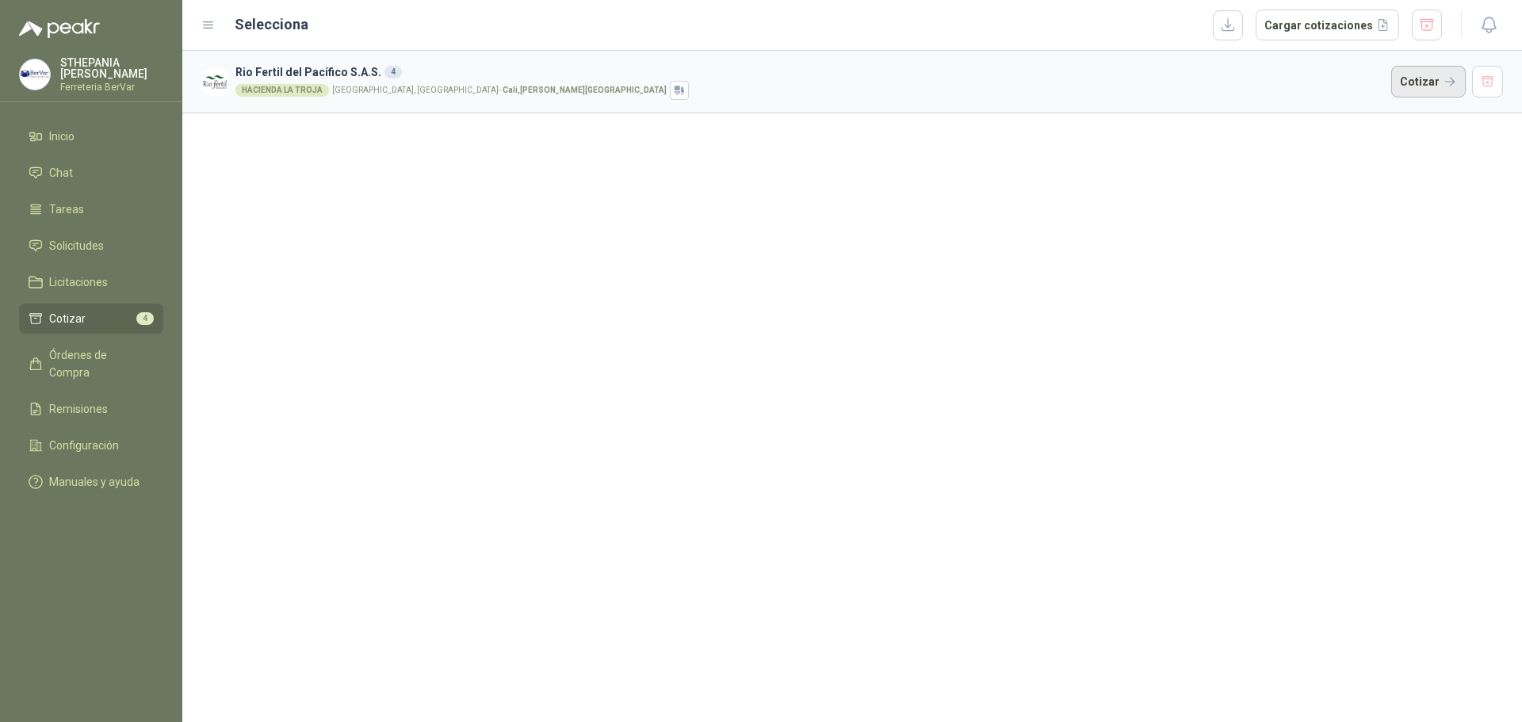
click at [1446, 82] on button "Cotizar" at bounding box center [1428, 82] width 74 height 32
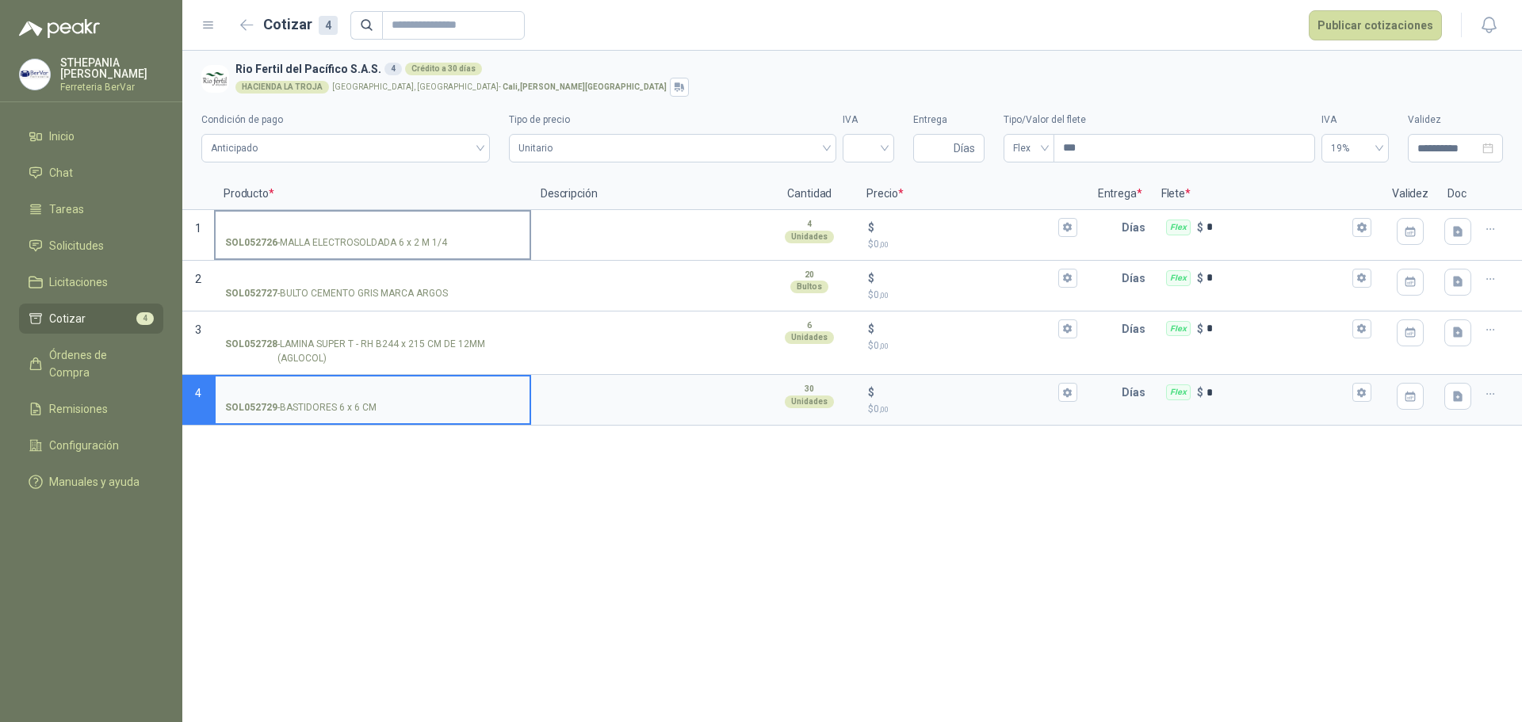
click at [310, 222] on input "SOL052726 - MALLA ELECTROSOLDADA 6 x 2 M 1/4" at bounding box center [372, 228] width 295 height 12
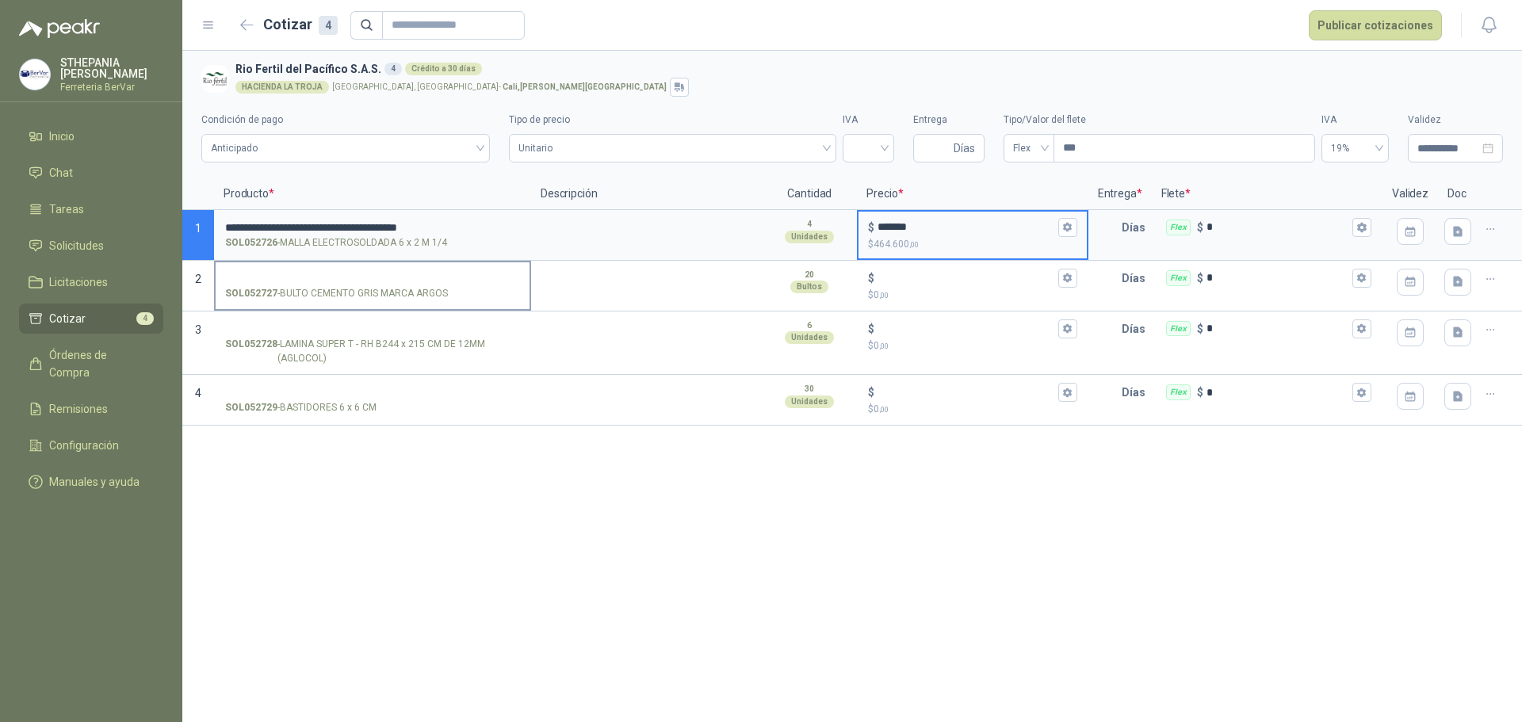
type input "*******"
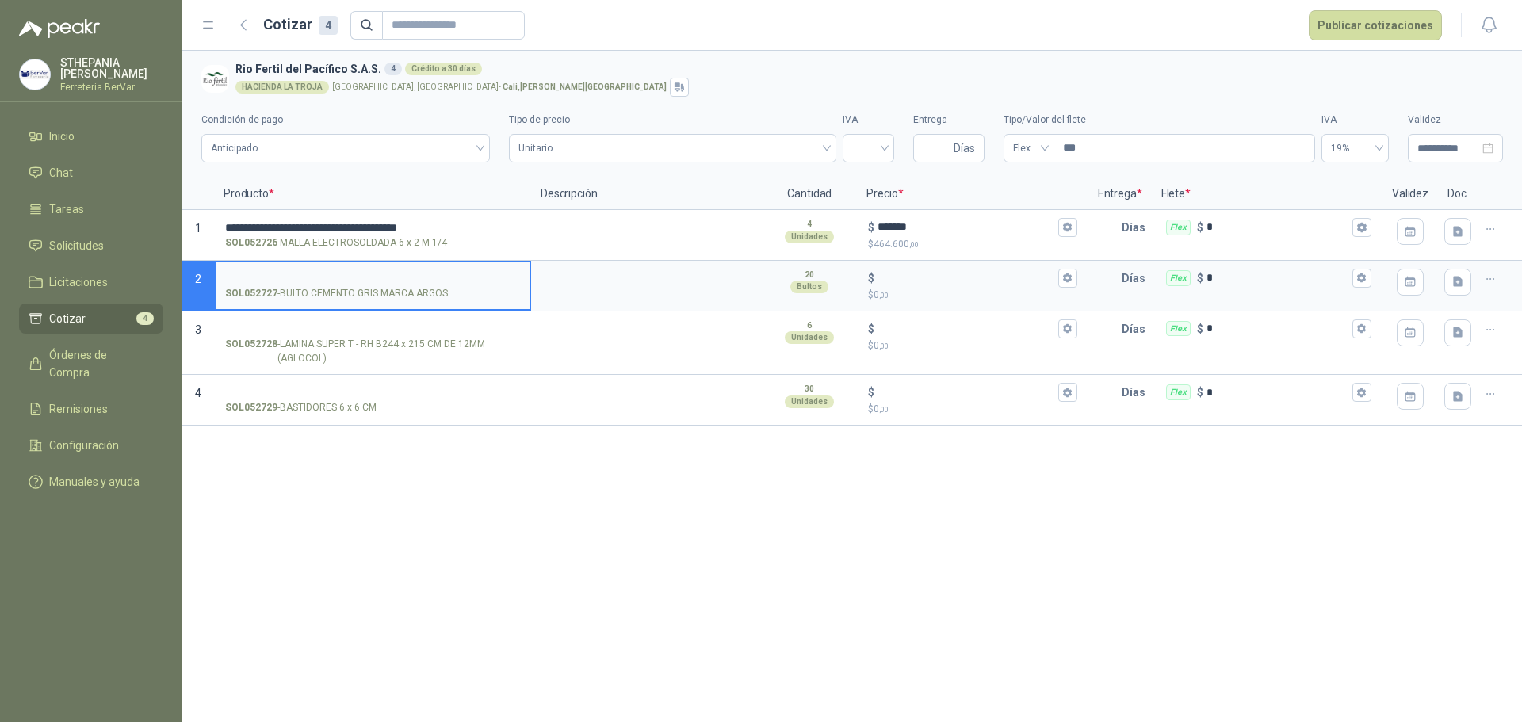
click at [323, 276] on input "SOL052727 - BULTO CEMENTO GRIS MARCA ARGOS" at bounding box center [372, 279] width 295 height 12
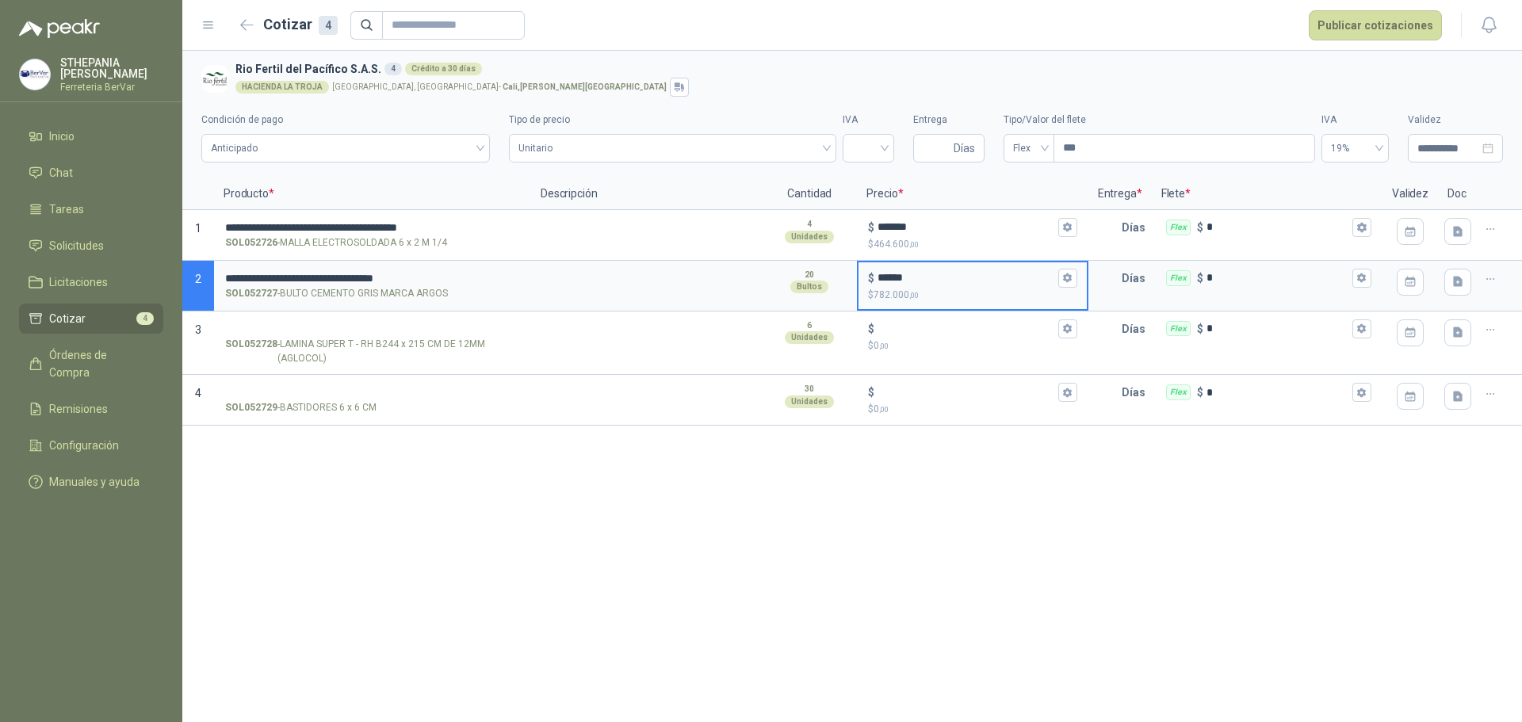
type input "******"
